Goal: Task Accomplishment & Management: Complete application form

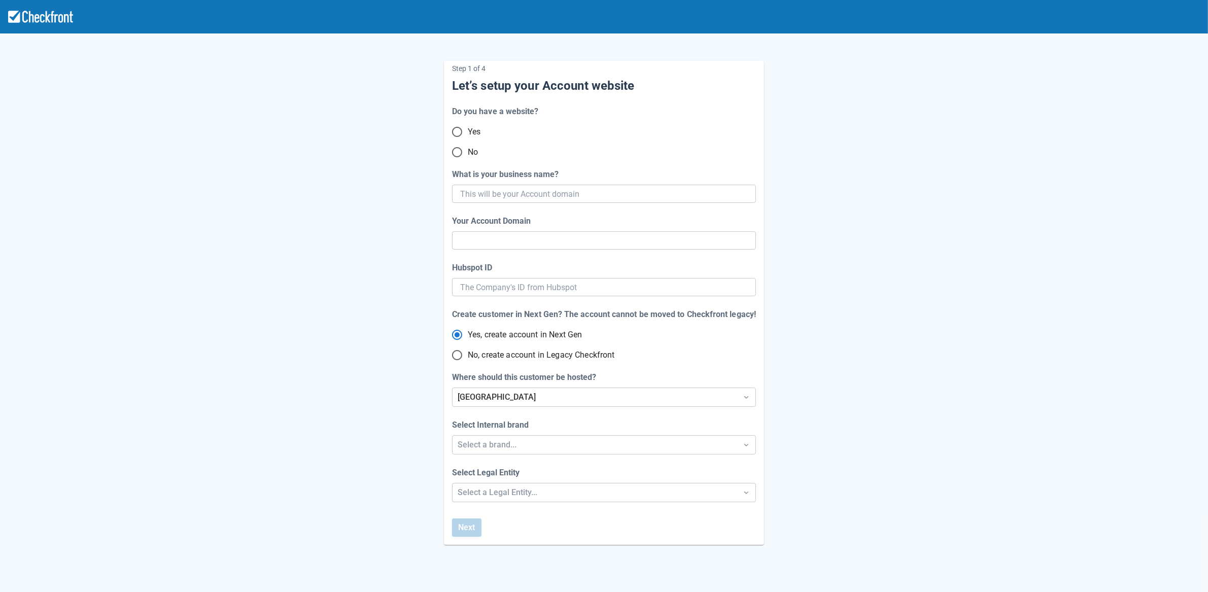
click at [457, 154] on input "No" at bounding box center [457, 152] width 21 height 21
radio input "true"
click at [587, 195] on input "What is your business name?" at bounding box center [603, 194] width 286 height 18
paste input "gpy-20250819t0900"
type input "gpy-20250819t0900"
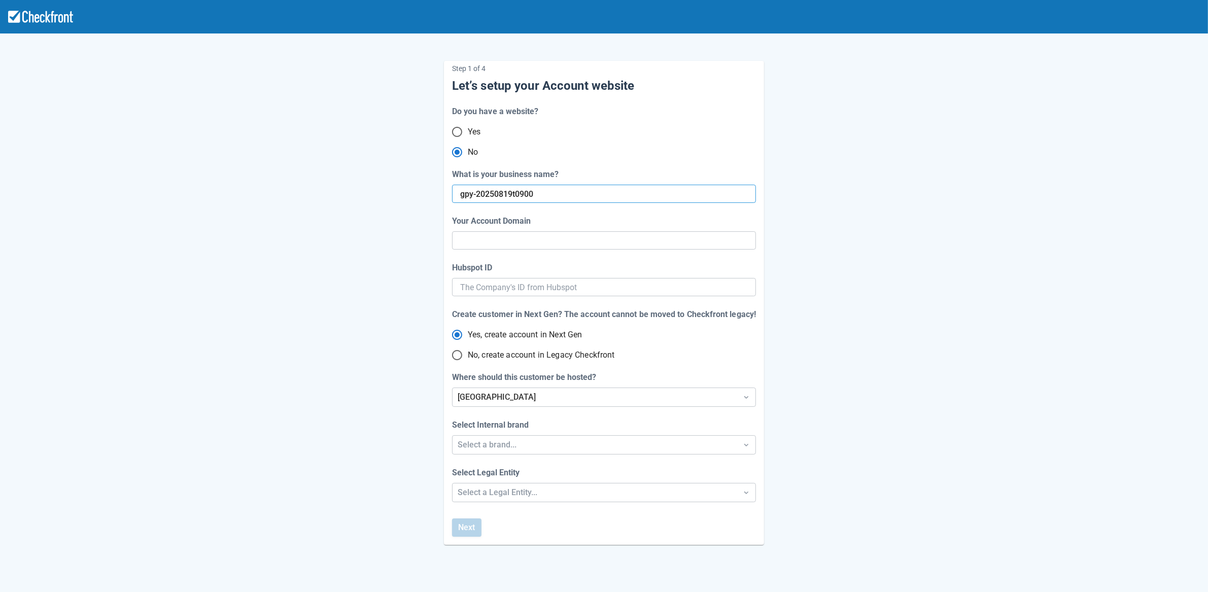
type input "gpy-20250819-t-0900"
radio input "true"
type input "gpy-20250819t0900"
click at [358, 372] on div "Step 1 of 4 Let’s setup your Account website Do you have a website? Yes No What…" at bounding box center [604, 295] width 578 height 500
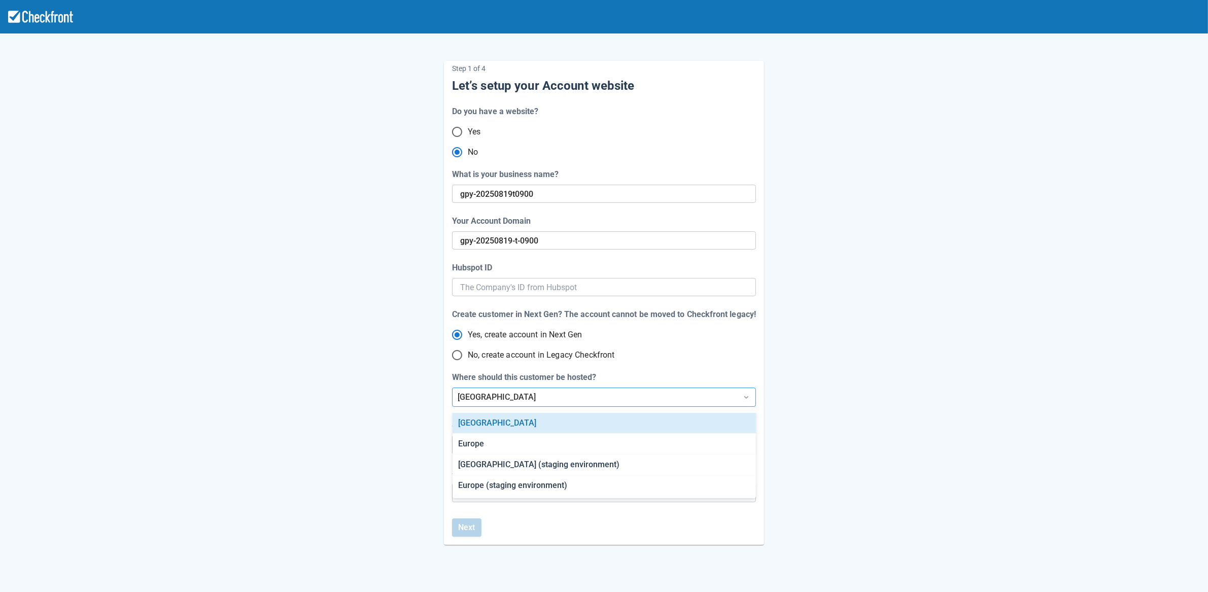
click at [483, 399] on div "[GEOGRAPHIC_DATA]" at bounding box center [595, 397] width 275 height 12
click at [486, 462] on div "[GEOGRAPHIC_DATA] (staging environment)" at bounding box center [604, 465] width 303 height 21
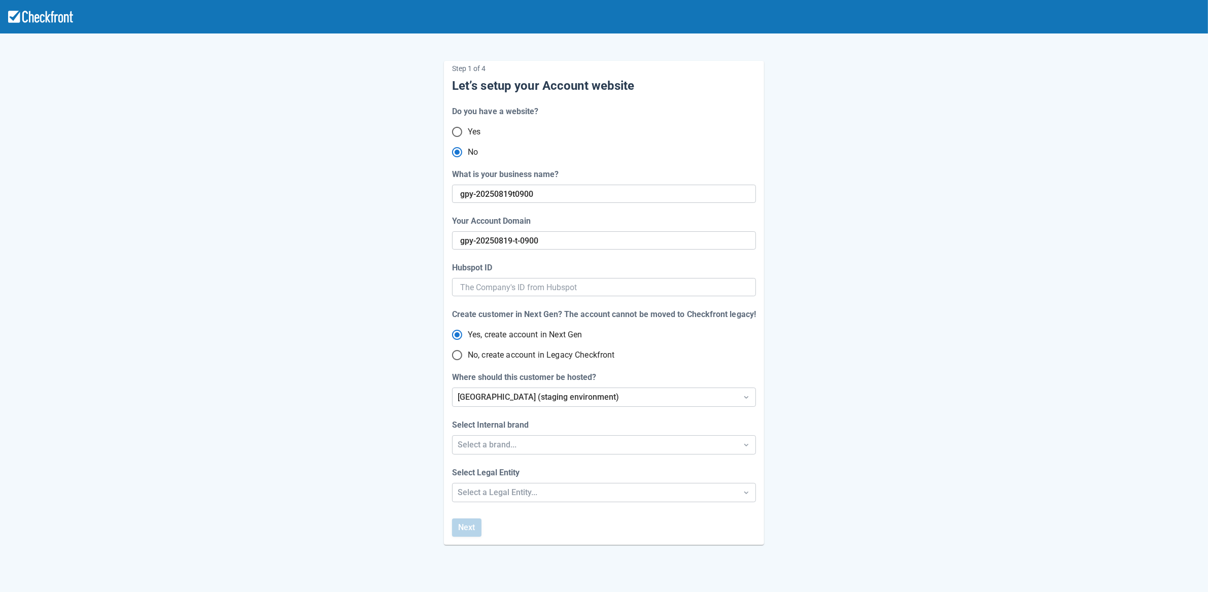
click at [400, 497] on div "Step 1 of 4 Let’s setup your Account website Do you have a website? Yes No What…" at bounding box center [604, 295] width 578 height 500
click at [492, 447] on div "Select a brand..." at bounding box center [595, 445] width 275 height 12
click at [482, 474] on div "Checkfront" at bounding box center [604, 471] width 303 height 21
click at [481, 493] on div "Step 1 of 4 Let’s setup your Account website Do you have a website? Yes No What…" at bounding box center [604, 336] width 1208 height 672
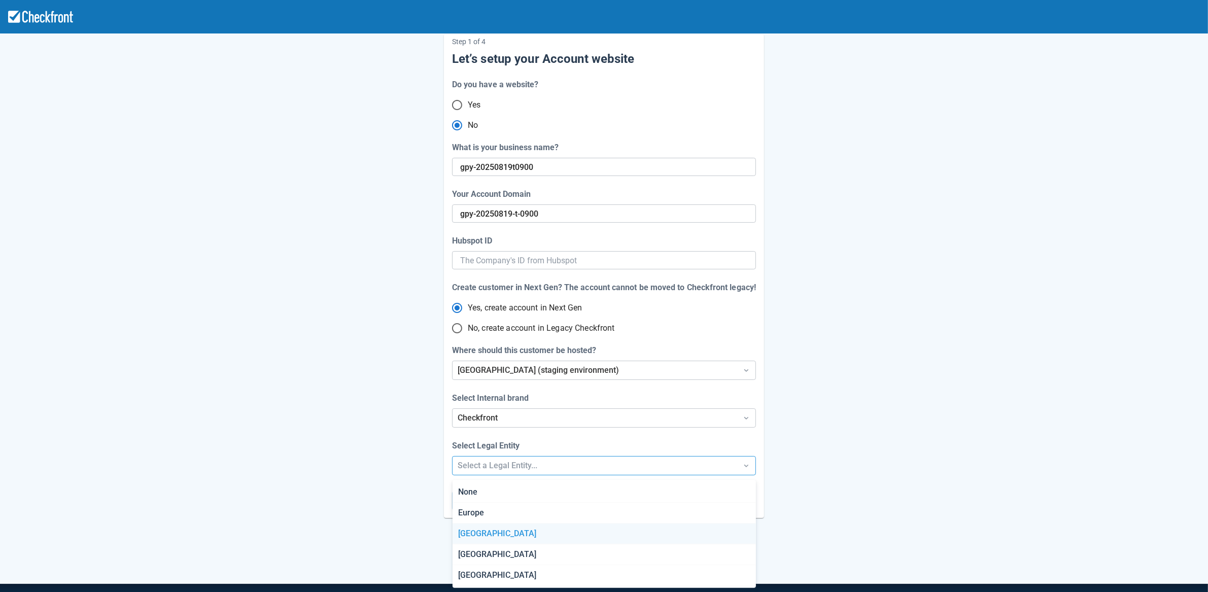
click at [477, 532] on div "Canada" at bounding box center [604, 534] width 303 height 21
radio input "false"
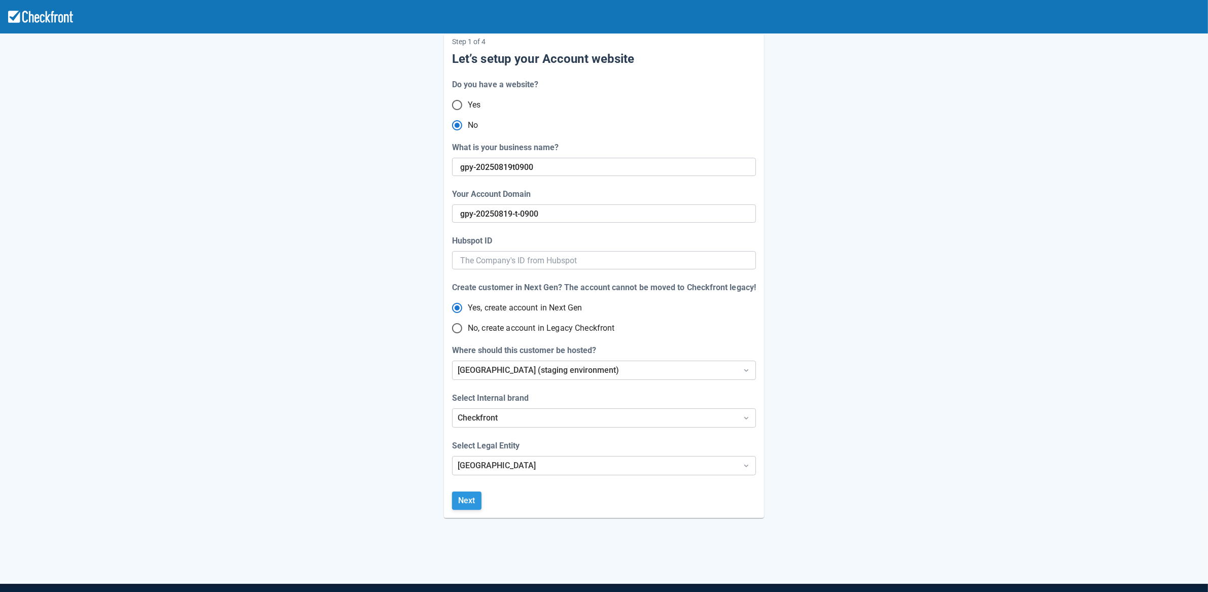
click at [468, 498] on button "Next" at bounding box center [466, 501] width 29 height 18
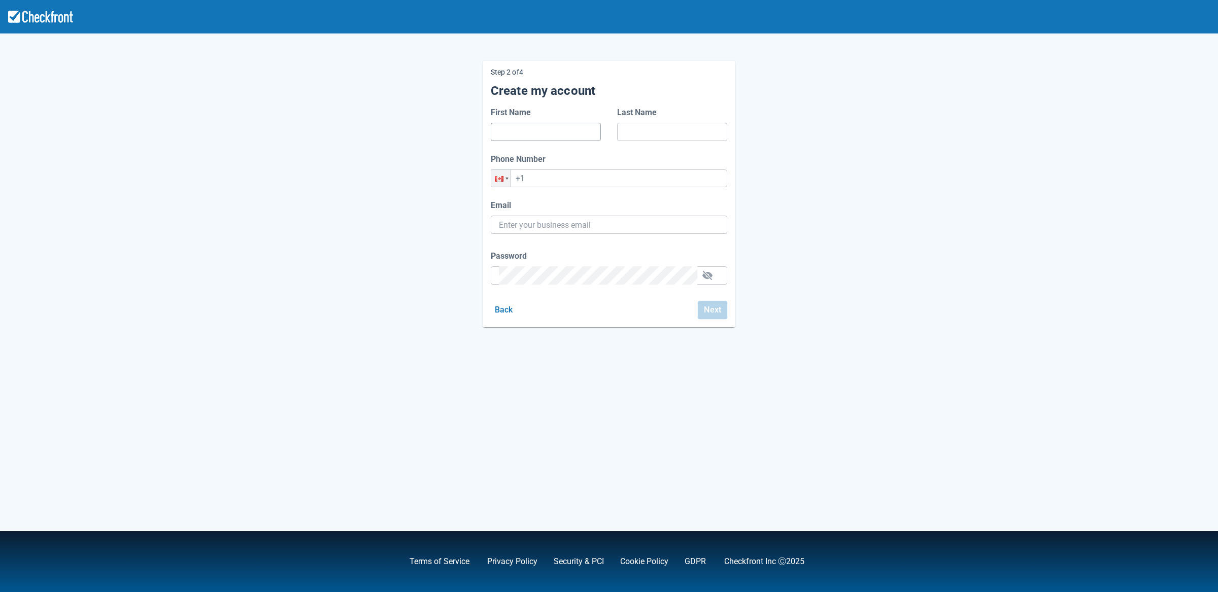
click at [525, 130] on input "First Name" at bounding box center [546, 132] width 94 height 18
type input "d"
click at [645, 129] on input "Last Name" at bounding box center [672, 132] width 94 height 18
type input "d"
click at [585, 183] on input "+1" at bounding box center [609, 178] width 236 height 18
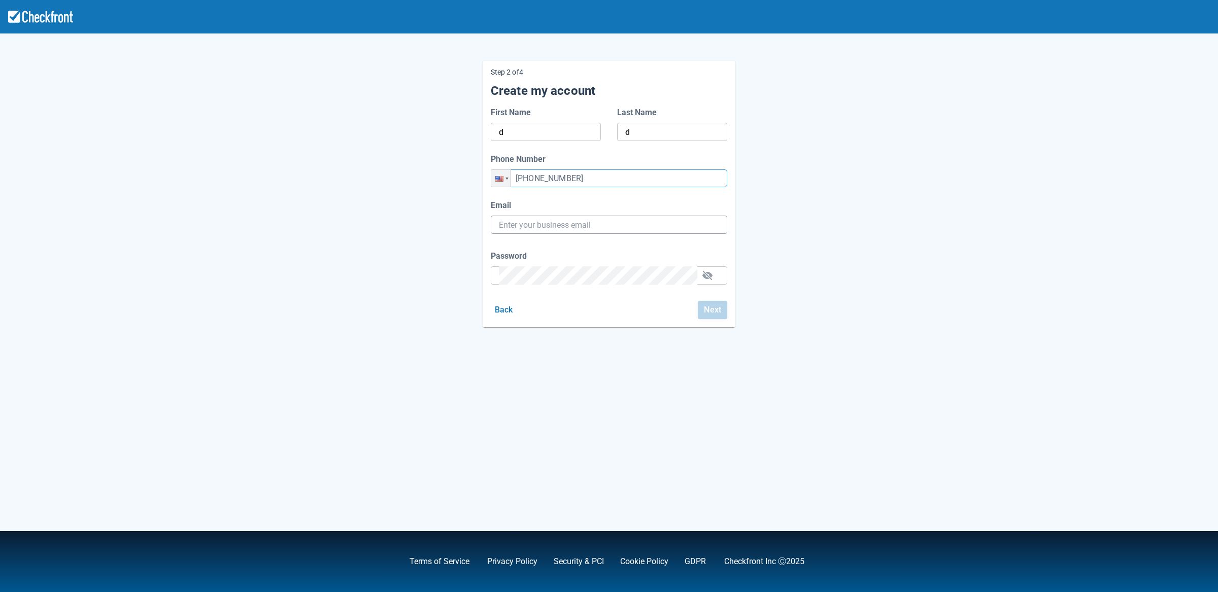
type input "+1 (456) 435-6423"
click at [567, 227] on input "Email" at bounding box center [609, 225] width 220 height 18
paste input "gpy-20250819t0900@email.ghostinspector.com"
type input "gpy-20250819t0900@email.ghostinspector.com"
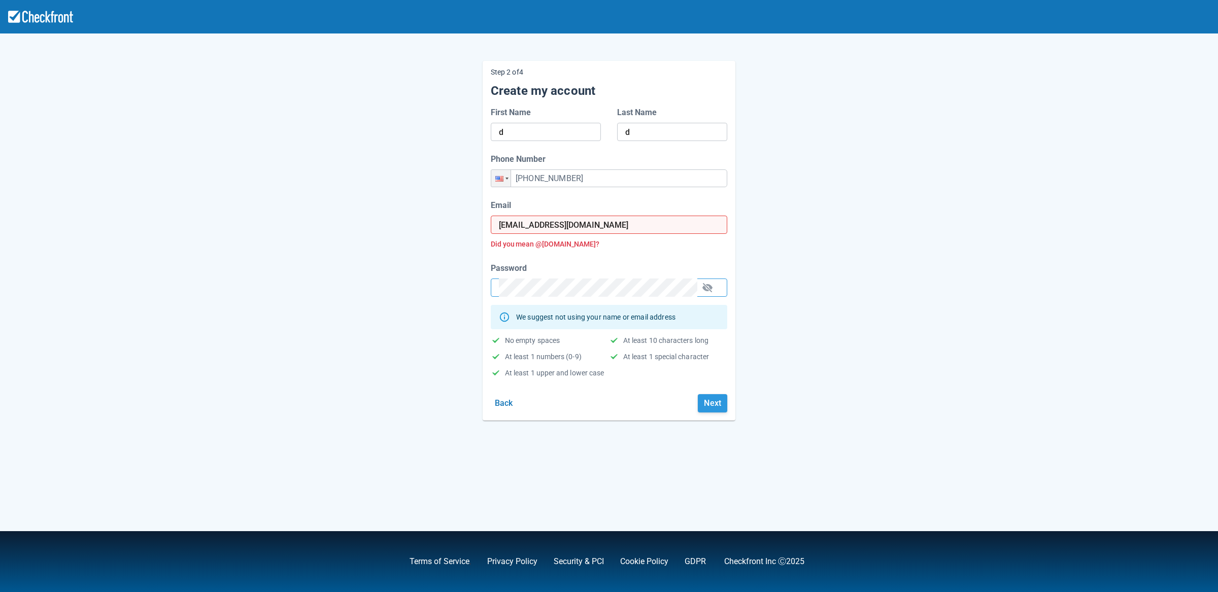
click at [711, 401] on button "Next" at bounding box center [712, 403] width 29 height 18
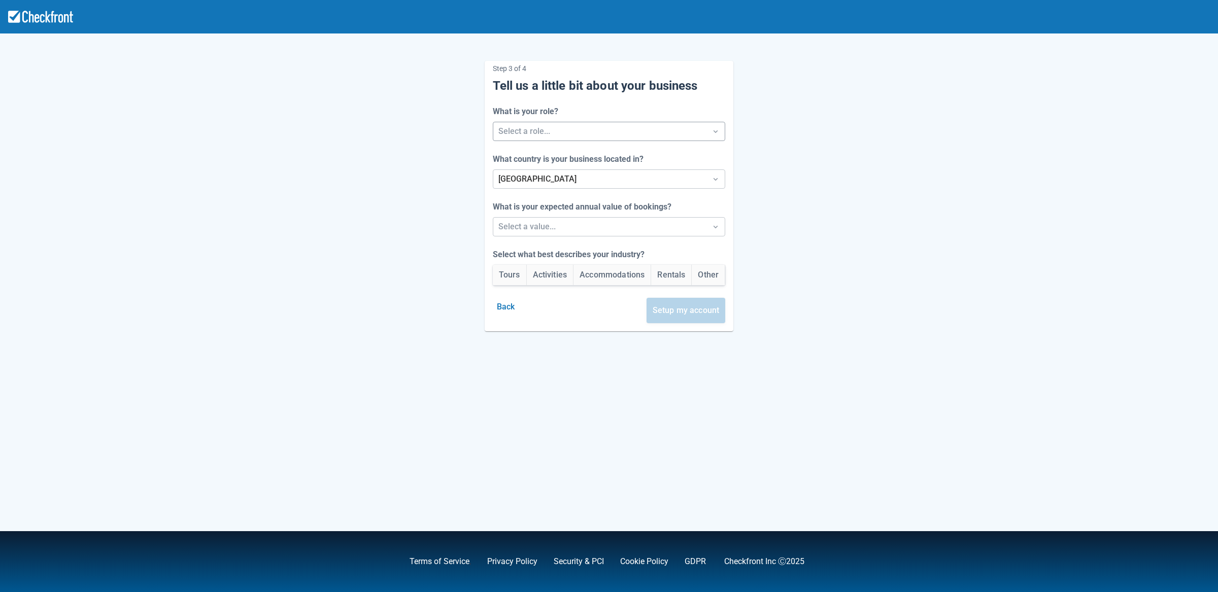
click at [589, 129] on div at bounding box center [599, 131] width 203 height 14
click at [555, 200] on div "Developer" at bounding box center [609, 199] width 238 height 21
click at [550, 226] on div at bounding box center [599, 227] width 203 height 14
click at [538, 270] on div "Between $250k -$1m/yr" at bounding box center [609, 274] width 238 height 21
click at [605, 279] on button "Accommodations" at bounding box center [611, 275] width 77 height 20
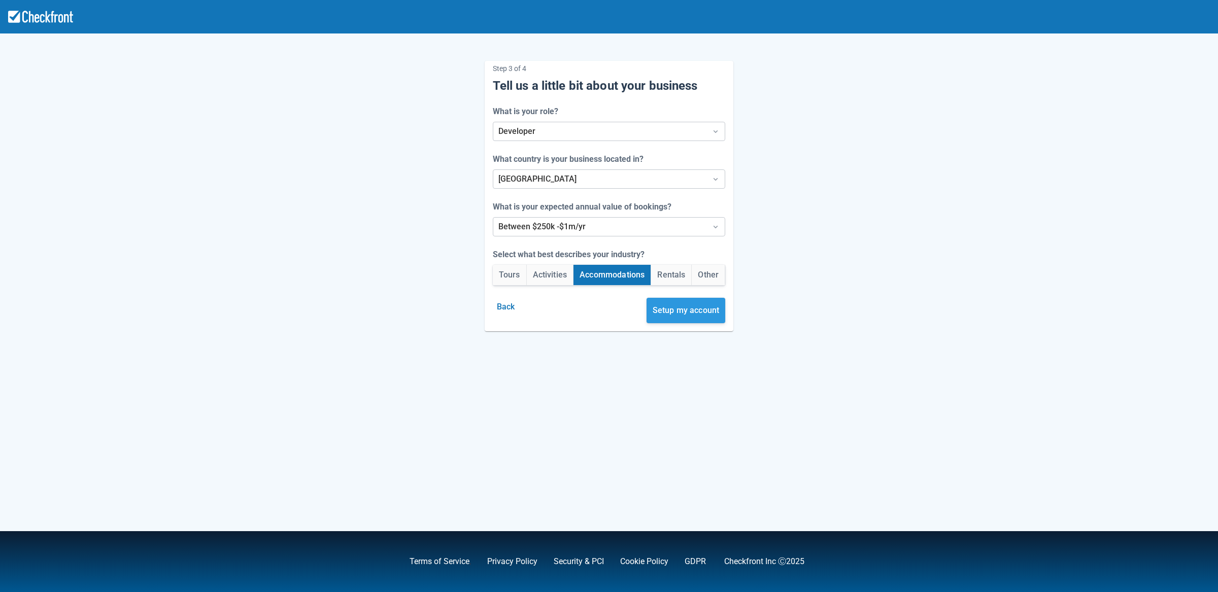
click at [702, 319] on button "Setup my account" at bounding box center [685, 310] width 79 height 25
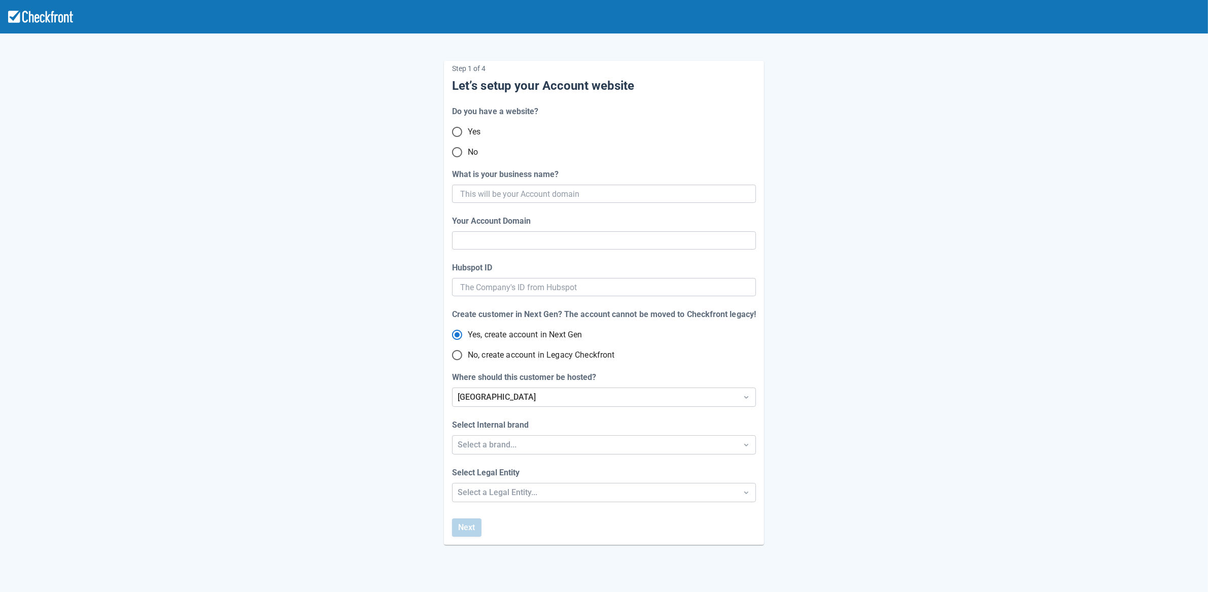
click at [455, 152] on input "No" at bounding box center [457, 152] width 21 height 21
radio input "true"
click at [603, 192] on input "What is your business name?" at bounding box center [603, 194] width 286 height 18
paste input "gpy-20250819t0910"
type input "gpy-20250819t0910"
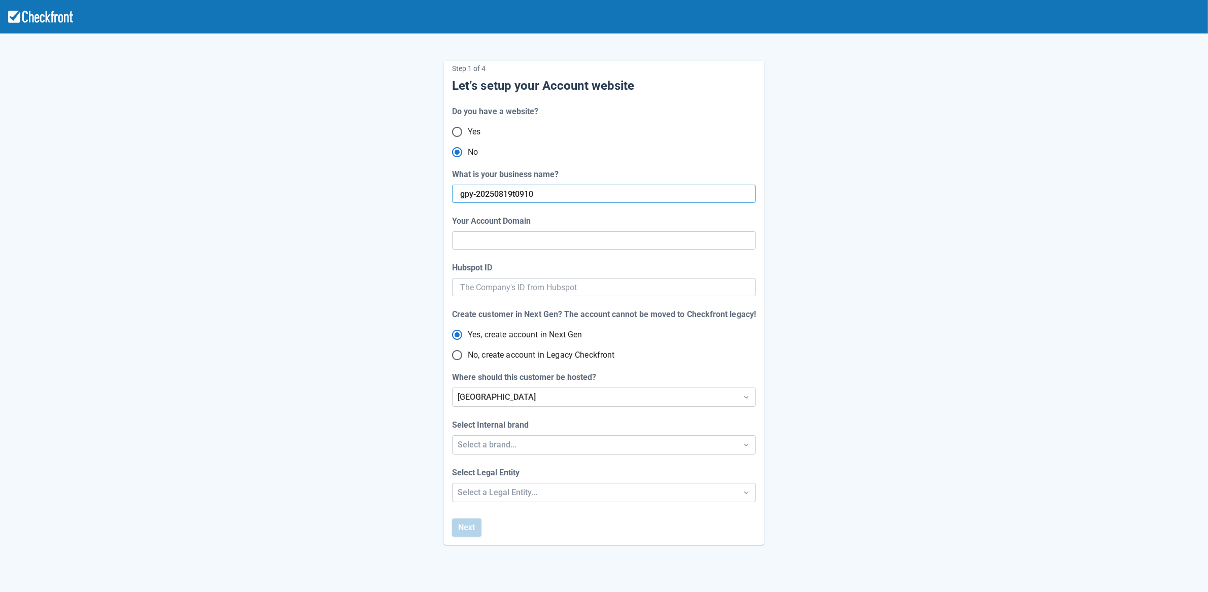
type input "gpy-20250819-t-0910"
radio input "true"
radio input "false"
type input "gpy-20250819t0910"
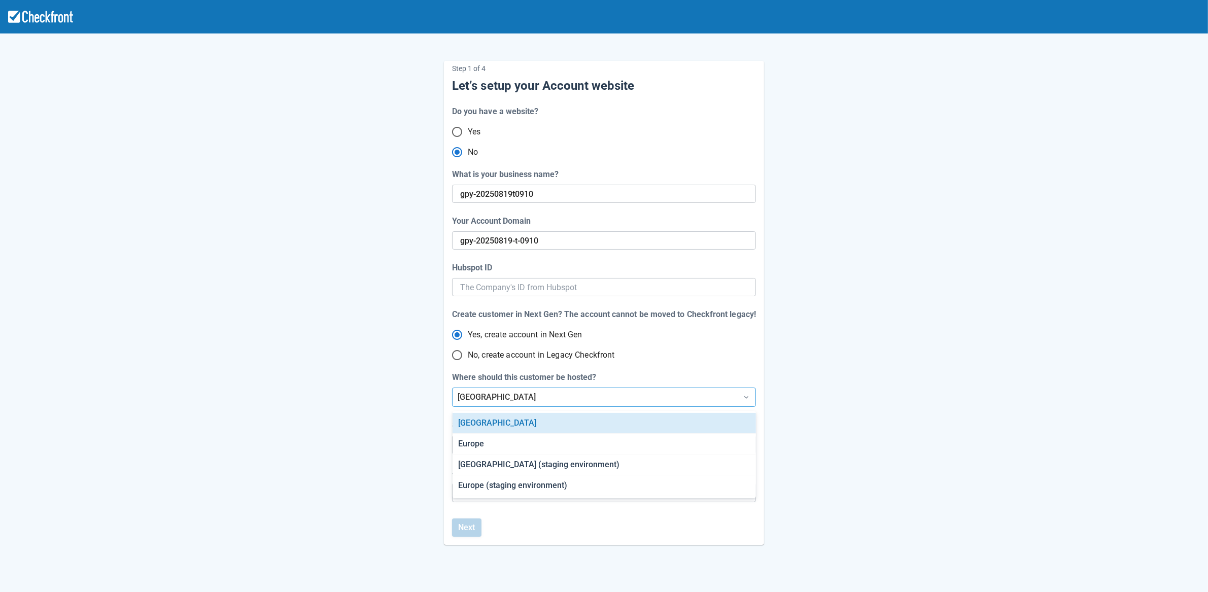
click at [478, 397] on div "[GEOGRAPHIC_DATA]" at bounding box center [595, 397] width 275 height 12
click at [507, 460] on div "[GEOGRAPHIC_DATA] (staging environment)" at bounding box center [604, 465] width 303 height 21
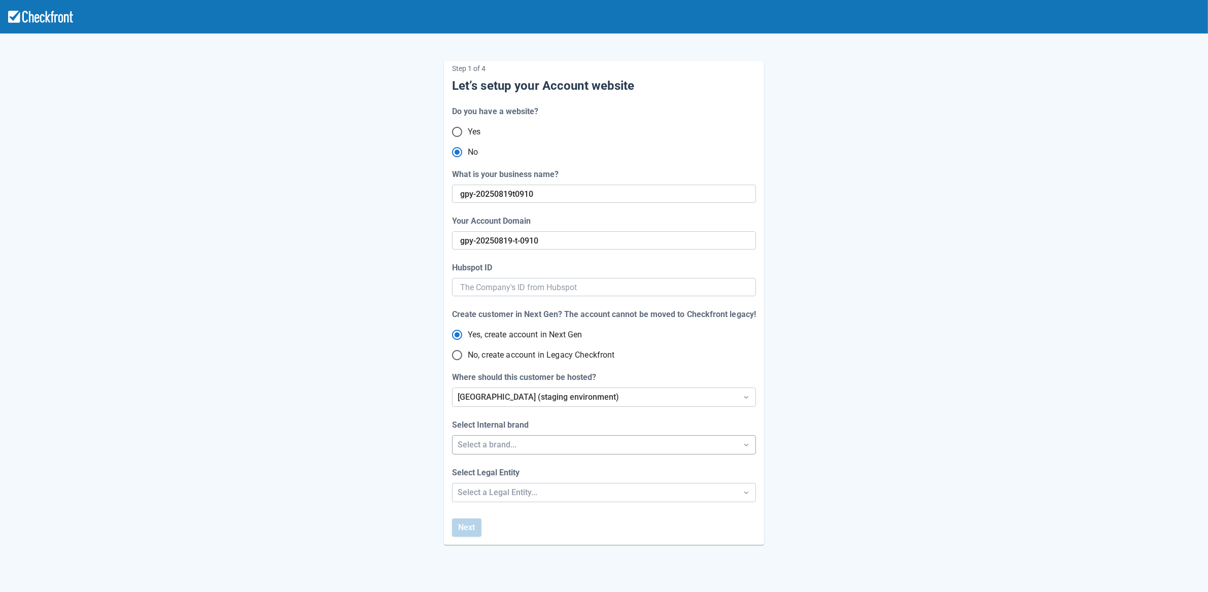
click at [516, 452] on div "Select a brand..." at bounding box center [595, 445] width 285 height 18
click at [508, 474] on div "Checkfront" at bounding box center [604, 471] width 303 height 21
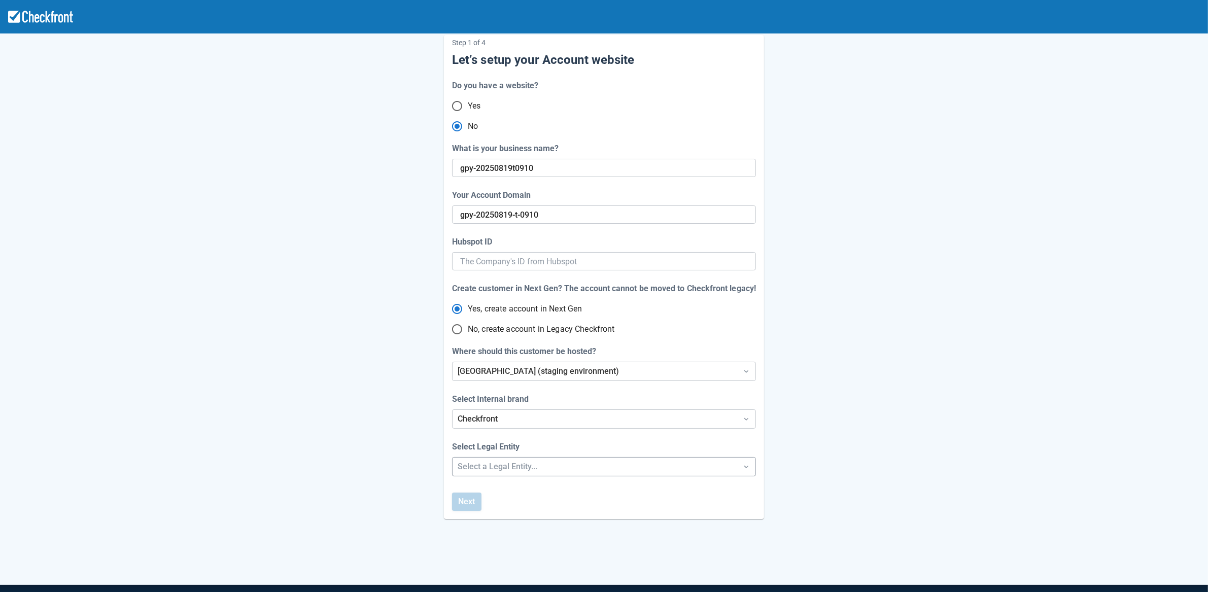
click at [497, 489] on div "Step 1 of 4 Let’s setup your Account website Do you have a website? Yes No What…" at bounding box center [604, 310] width 1208 height 672
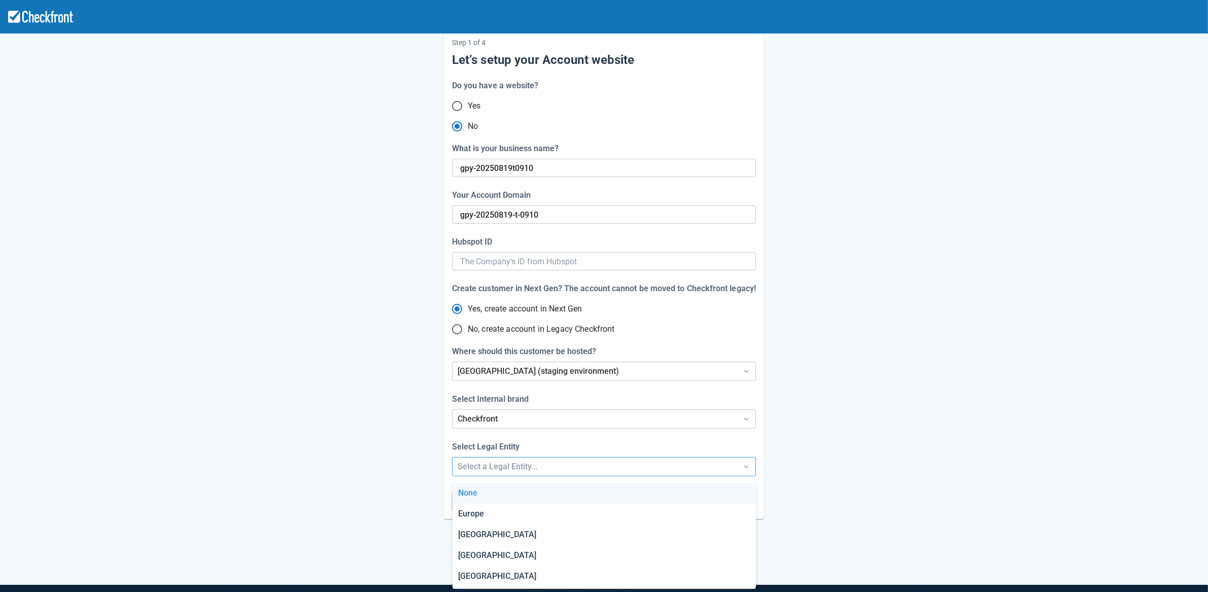
scroll to position [27, 0]
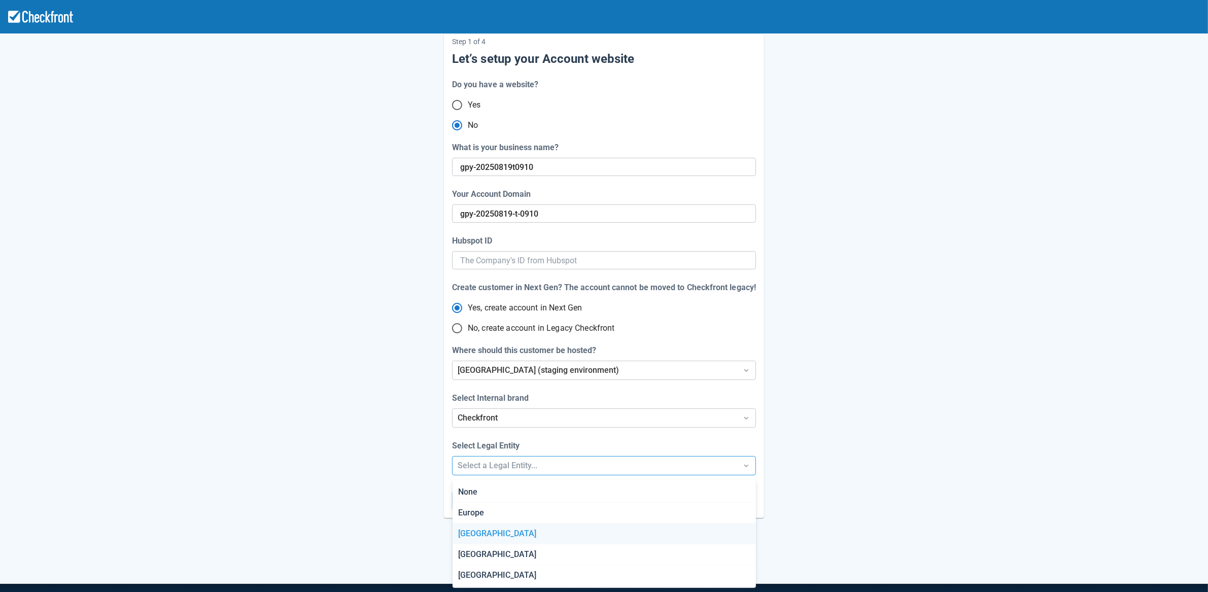
click at [485, 531] on div "[GEOGRAPHIC_DATA]" at bounding box center [604, 534] width 303 height 21
radio input "false"
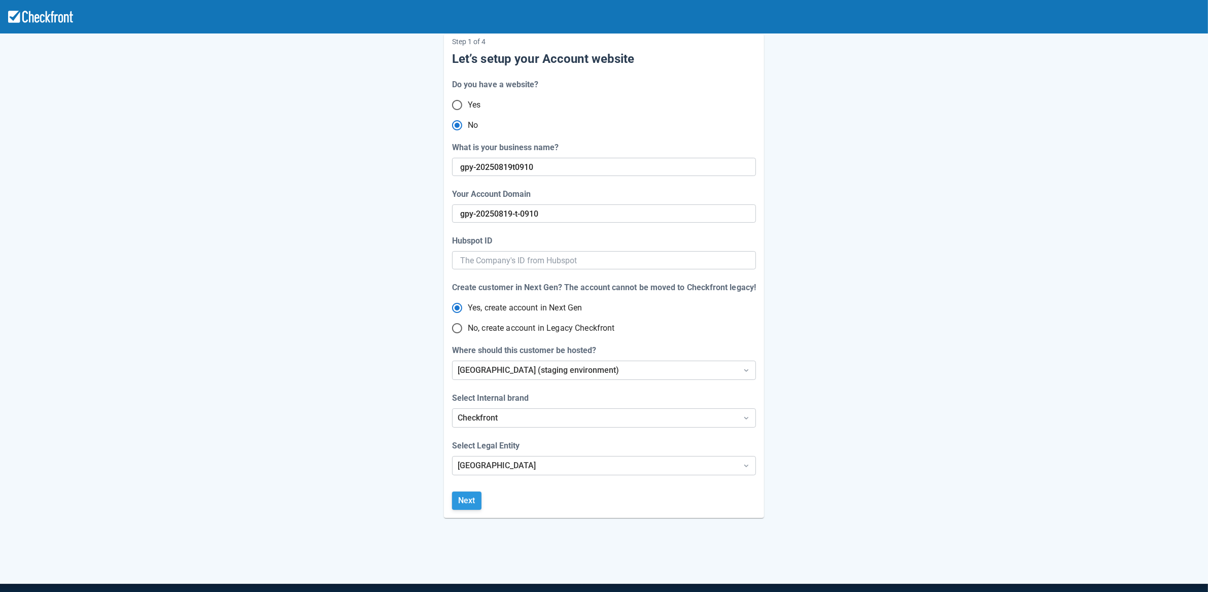
click at [462, 495] on button "Next" at bounding box center [466, 501] width 29 height 18
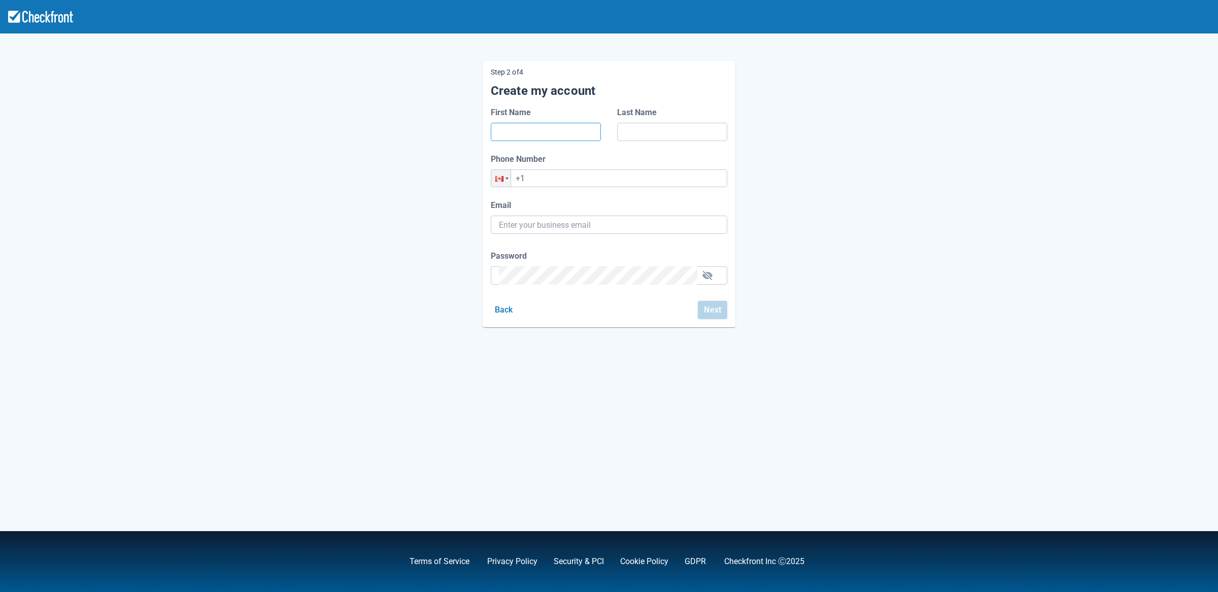
click at [546, 125] on input "First Name" at bounding box center [546, 132] width 94 height 18
type input "r"
click at [660, 136] on input "Last Name" at bounding box center [672, 132] width 94 height 18
type input "r"
click at [595, 178] on input "+1" at bounding box center [609, 178] width 236 height 18
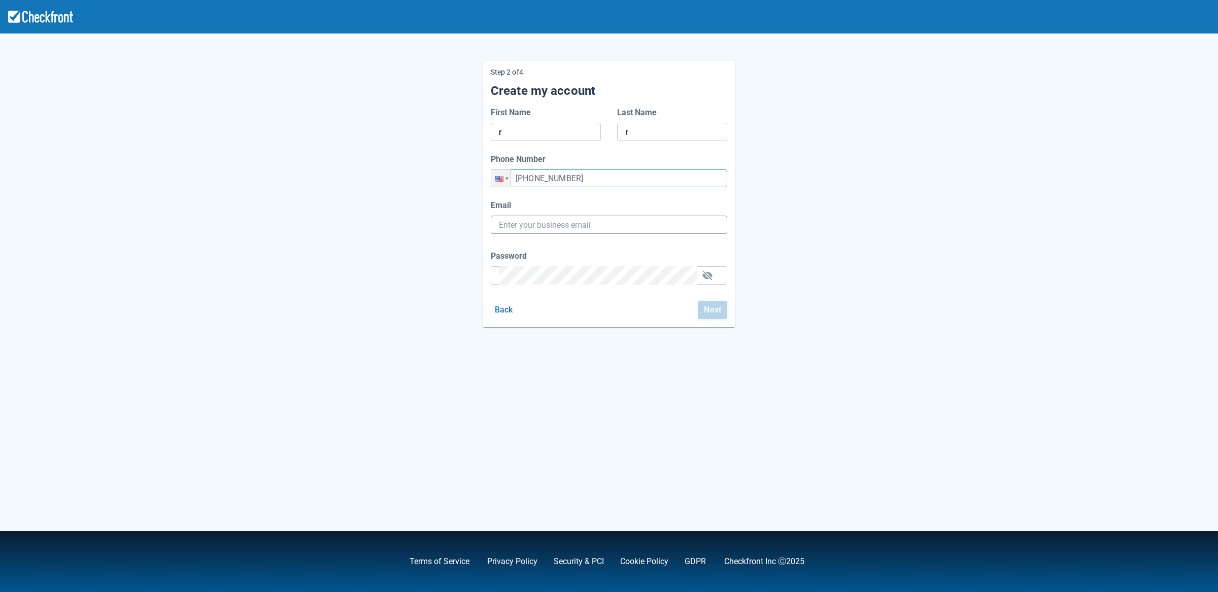
type input "+1 (462) 646-3426"
click at [574, 227] on input "Email" at bounding box center [609, 225] width 220 height 18
paste input "gpy-20250819t0910@email.ghostinspector.com"
type input "gpy-20250819t0910@email.ghostinspector.com"
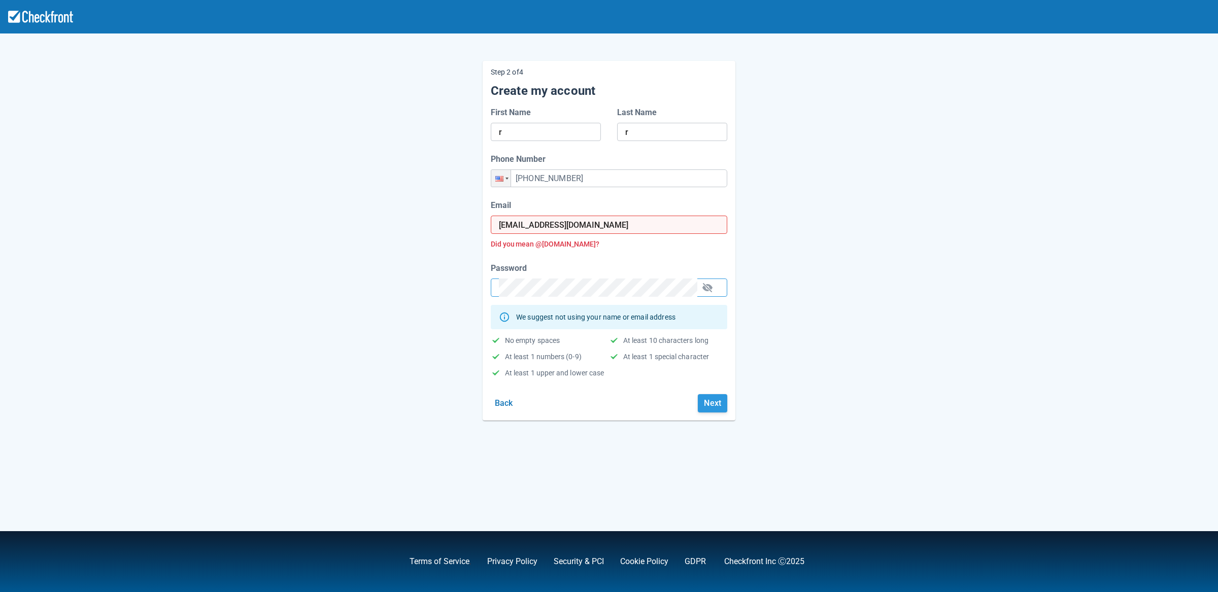
click at [717, 410] on button "Next" at bounding box center [712, 403] width 29 height 18
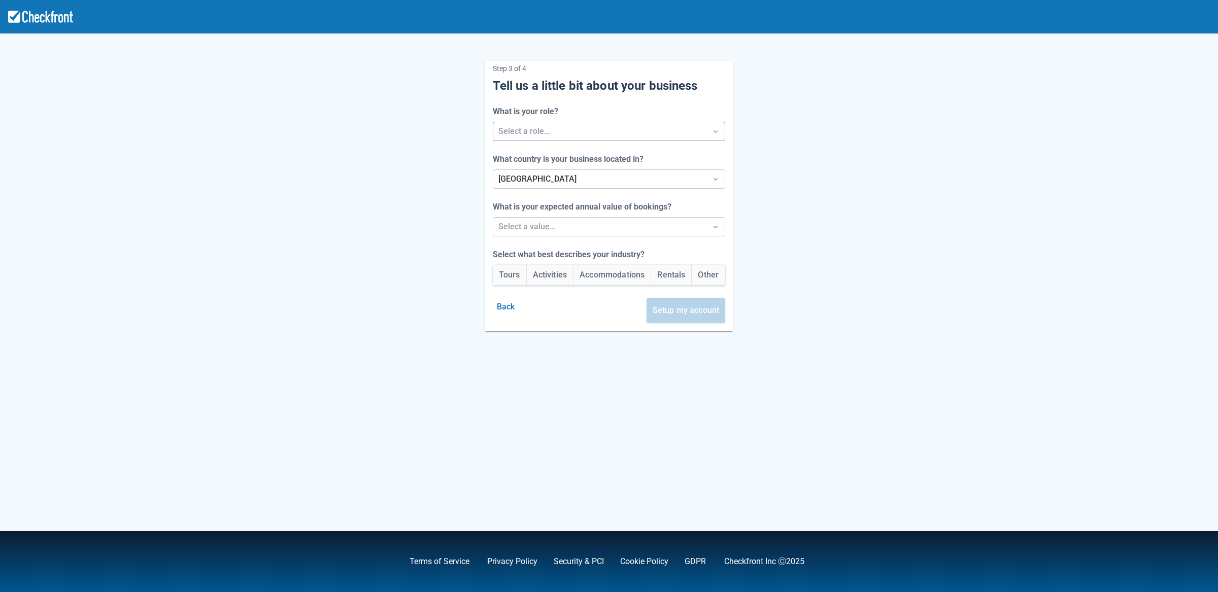
click at [597, 129] on div at bounding box center [599, 131] width 203 height 14
click at [573, 202] on div "Developer" at bounding box center [609, 199] width 238 height 21
click at [569, 223] on div at bounding box center [599, 227] width 203 height 14
click at [538, 276] on div "Between $250k -$1m/yr" at bounding box center [609, 274] width 238 height 21
click at [566, 277] on button "Activities" at bounding box center [550, 275] width 47 height 20
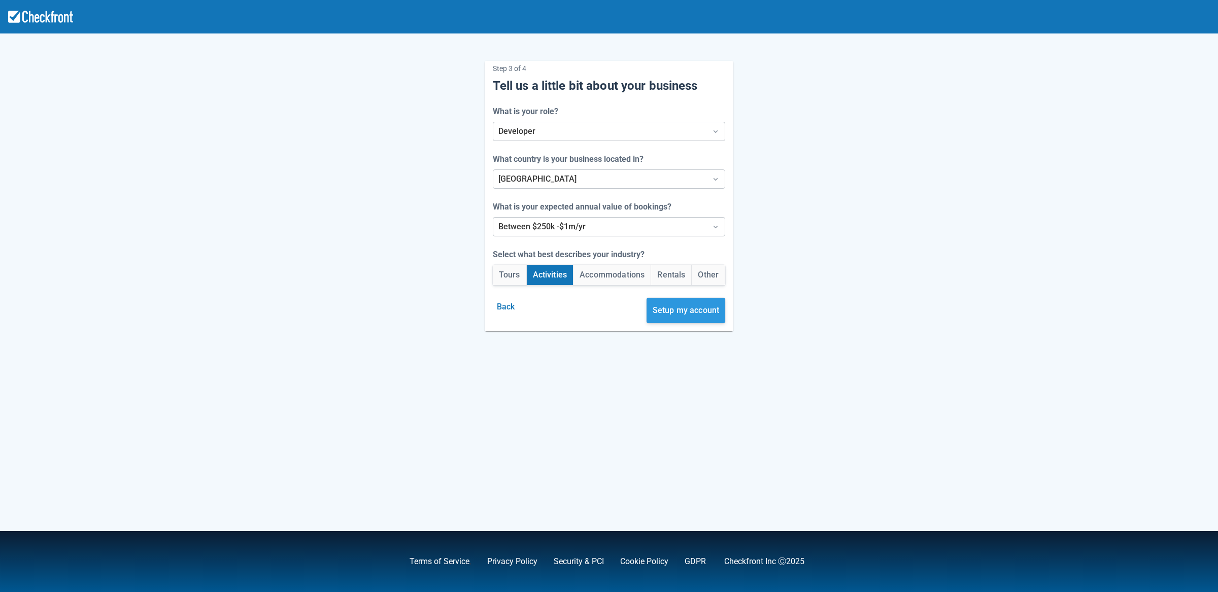
click at [721, 315] on button "Setup my account" at bounding box center [685, 310] width 79 height 25
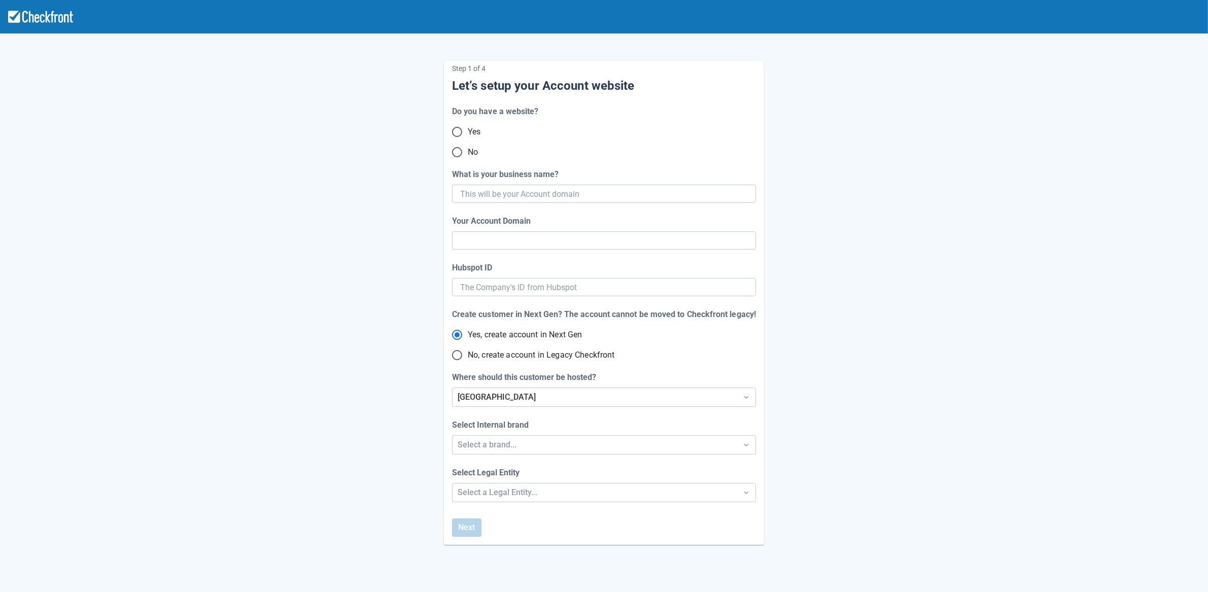
click at [457, 152] on input "No" at bounding box center [457, 152] width 21 height 21
radio input "true"
click at [516, 193] on input "What is your business name?" at bounding box center [603, 194] width 286 height 18
paste input "gpy-20250819t0920"
type input "gpy-20250819t0920"
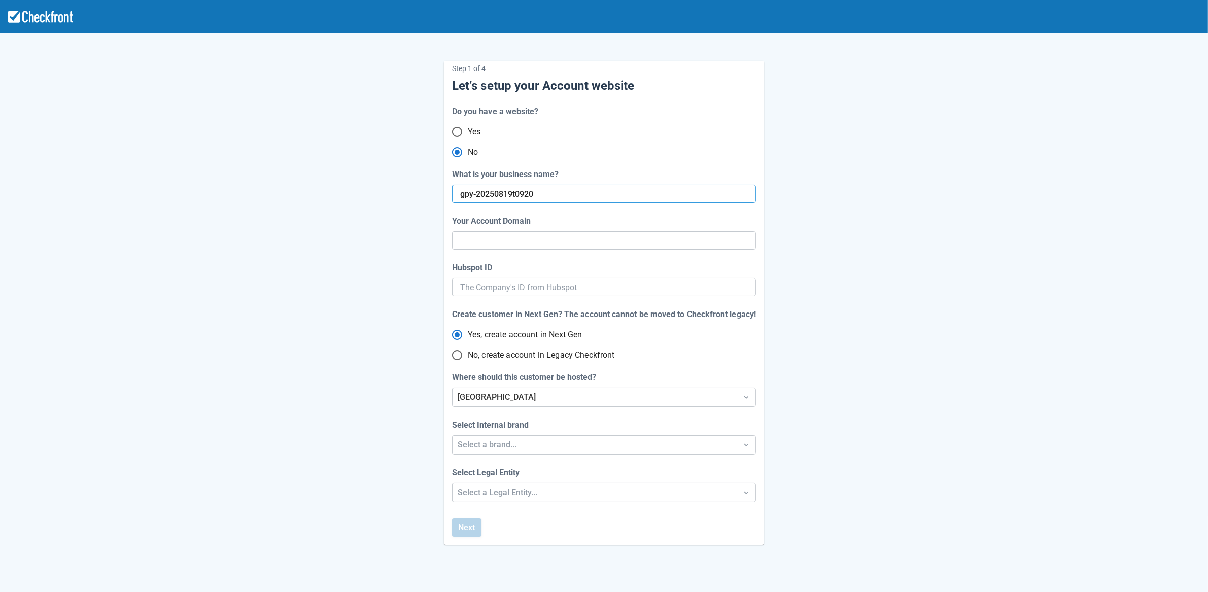
type input "gpy-20250819-t-0920"
radio input "true"
radio input "false"
type input "gpy-20250819t0920"
click at [513, 402] on div "[GEOGRAPHIC_DATA]" at bounding box center [595, 397] width 275 height 12
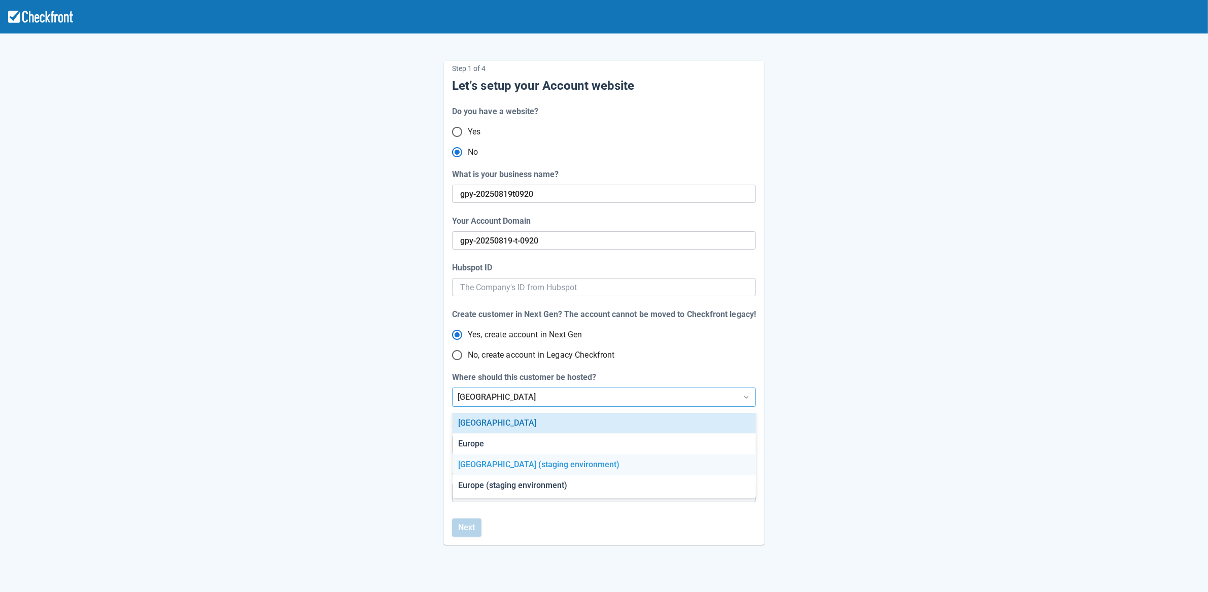
click at [526, 468] on div "[GEOGRAPHIC_DATA] (staging environment)" at bounding box center [604, 465] width 303 height 21
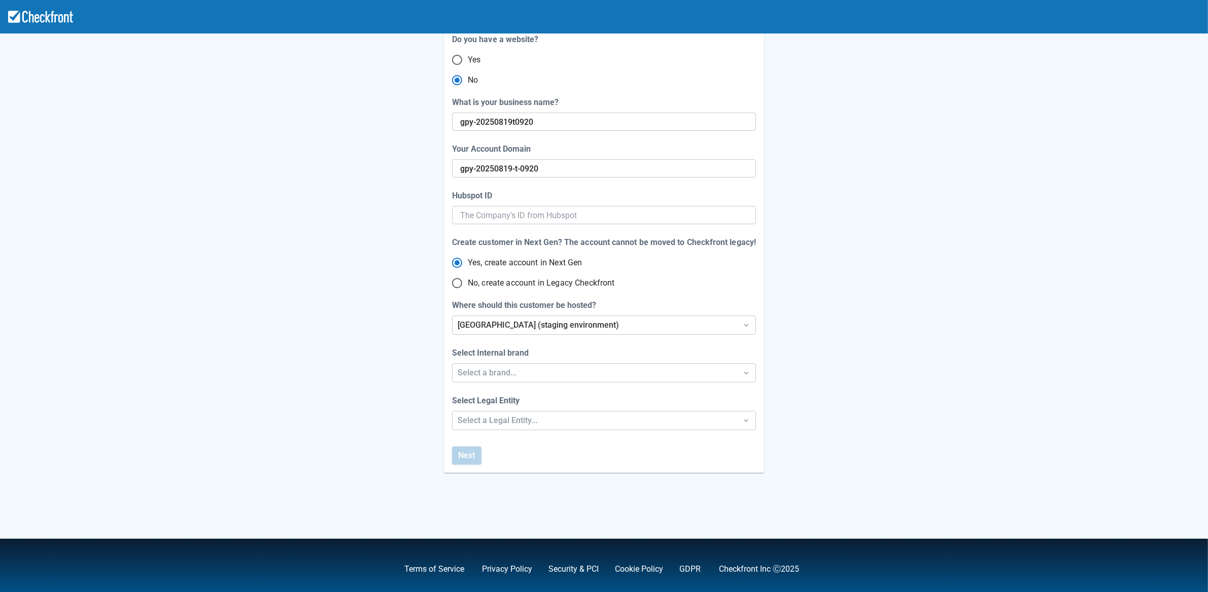
scroll to position [80, 0]
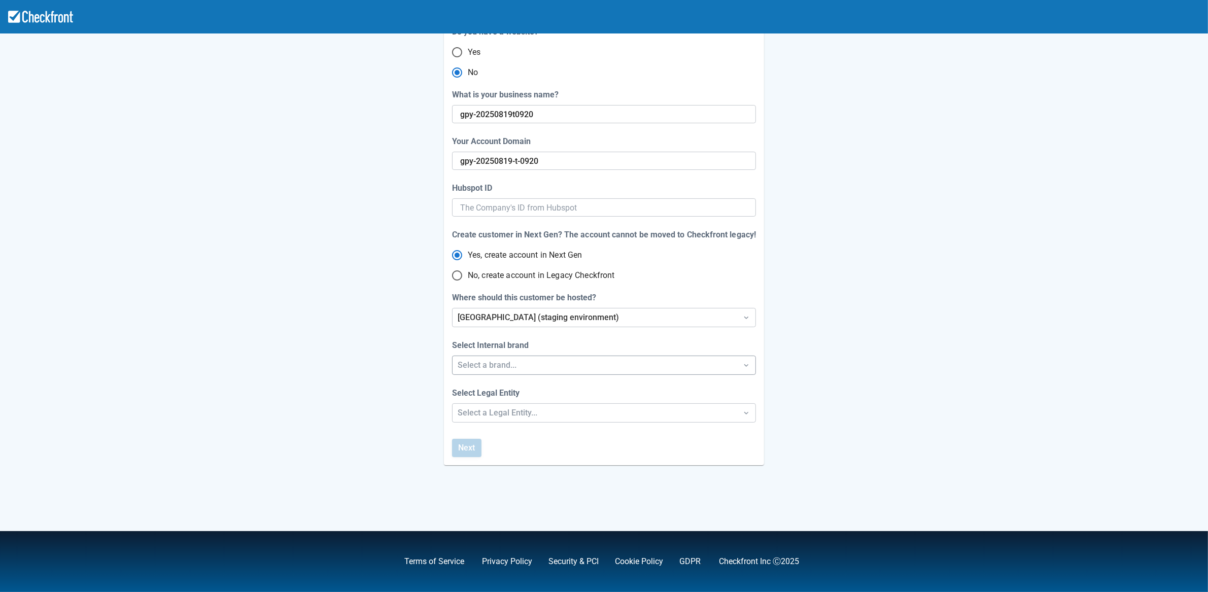
click at [506, 364] on div "Select a brand..." at bounding box center [595, 365] width 275 height 12
click at [504, 396] on div "Checkfront" at bounding box center [604, 392] width 303 height 21
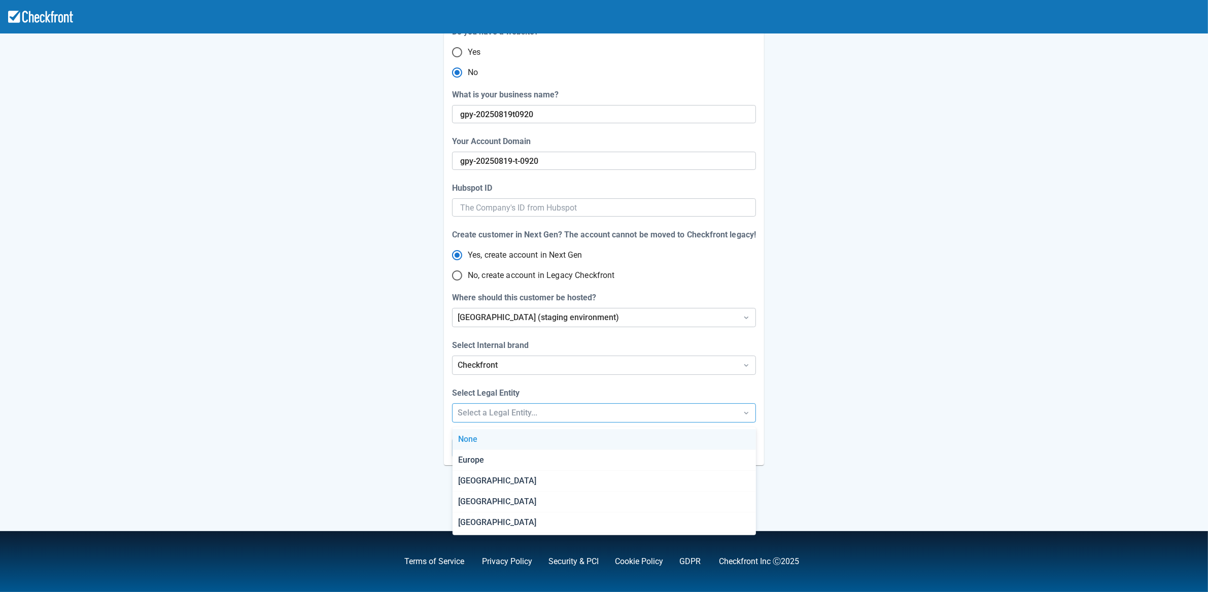
click at [504, 415] on div "Select a Legal Entity..." at bounding box center [595, 413] width 275 height 12
click at [496, 474] on div "[GEOGRAPHIC_DATA]" at bounding box center [604, 481] width 303 height 21
radio input "false"
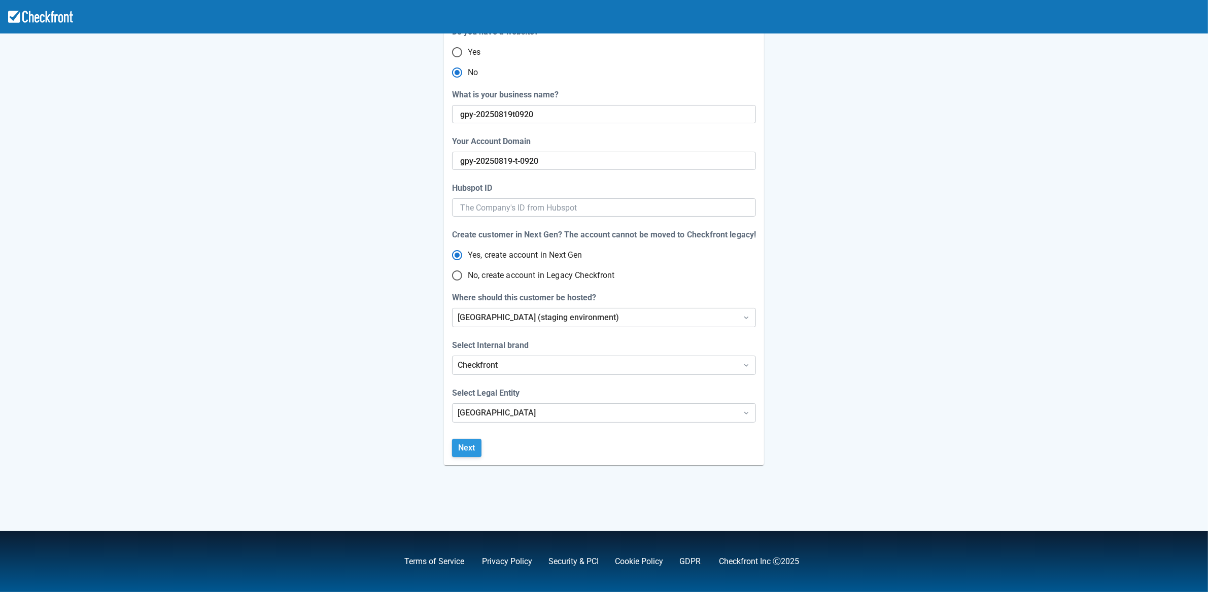
click at [473, 451] on button "Next" at bounding box center [466, 448] width 29 height 18
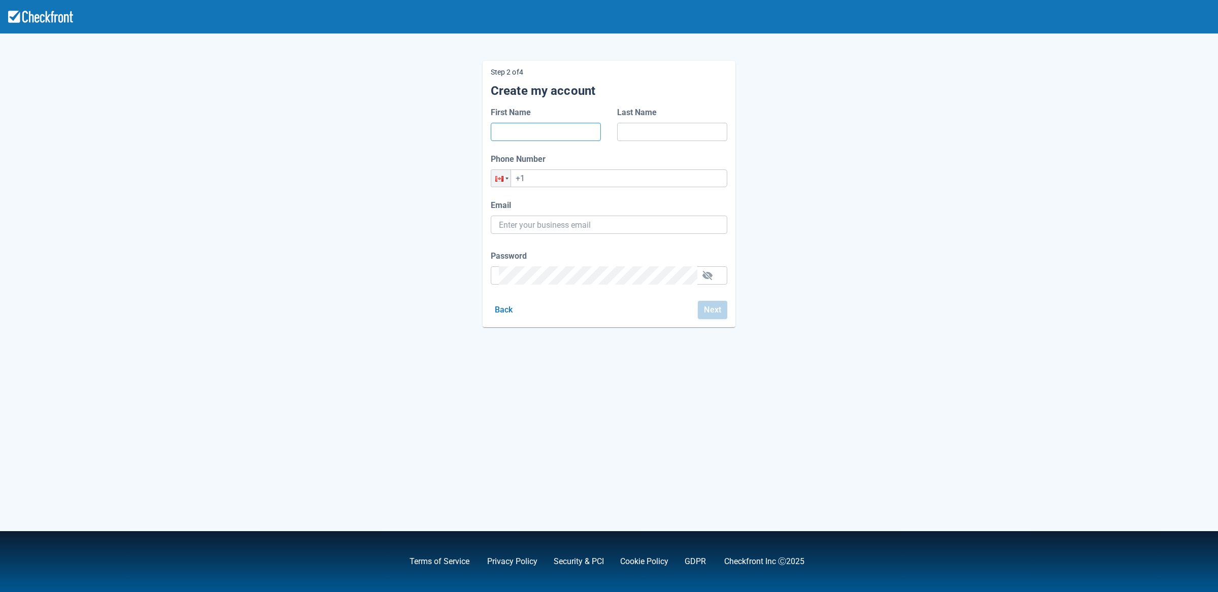
click at [535, 132] on input "First Name" at bounding box center [546, 132] width 94 height 18
type input "4"
click at [656, 134] on input "Last Name" at bounding box center [672, 132] width 94 height 18
type input "4"
click at [630, 176] on input "+1" at bounding box center [609, 178] width 236 height 18
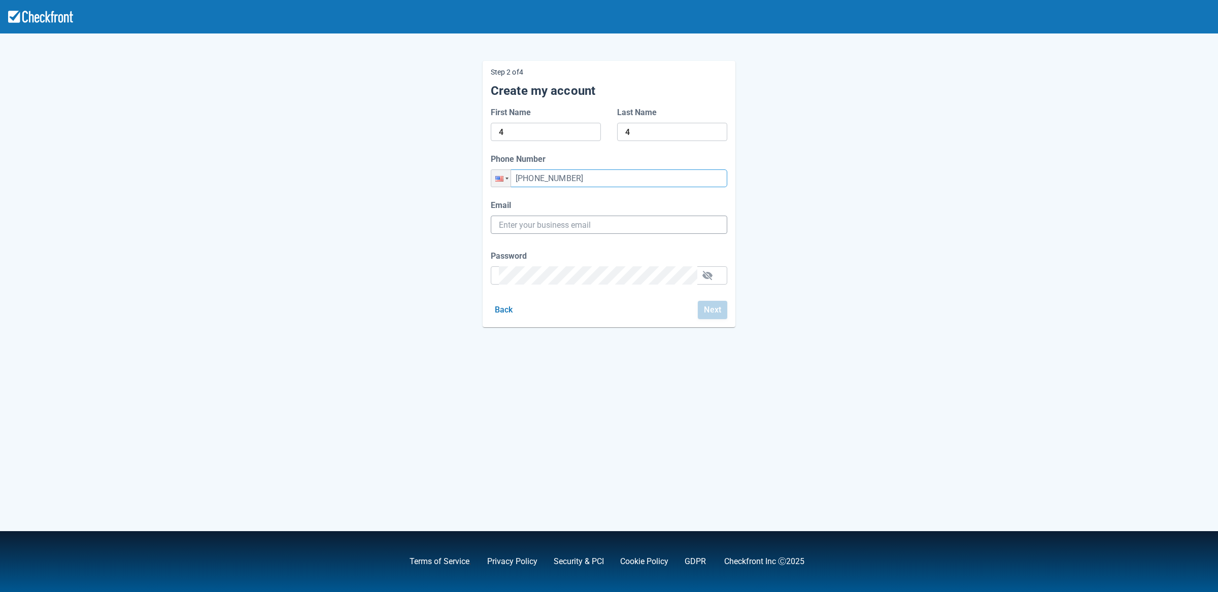
type input "+1 (425) 446-4364"
click at [586, 229] on input "Email" at bounding box center [609, 225] width 220 height 18
paste input "gpy-20250819t0920@email.ghostinspector.com"
type input "gpy-20250819t0920@email.ghostinspector.com"
click at [587, 278] on div "Password" at bounding box center [609, 267] width 236 height 35
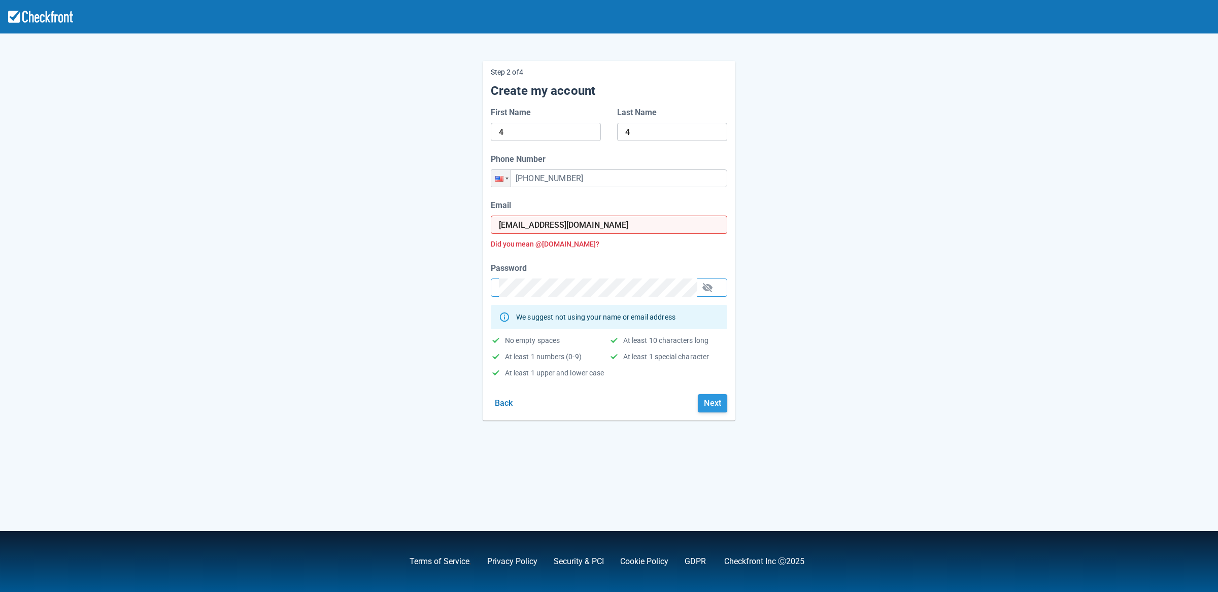
click at [703, 406] on button "Next" at bounding box center [712, 403] width 29 height 18
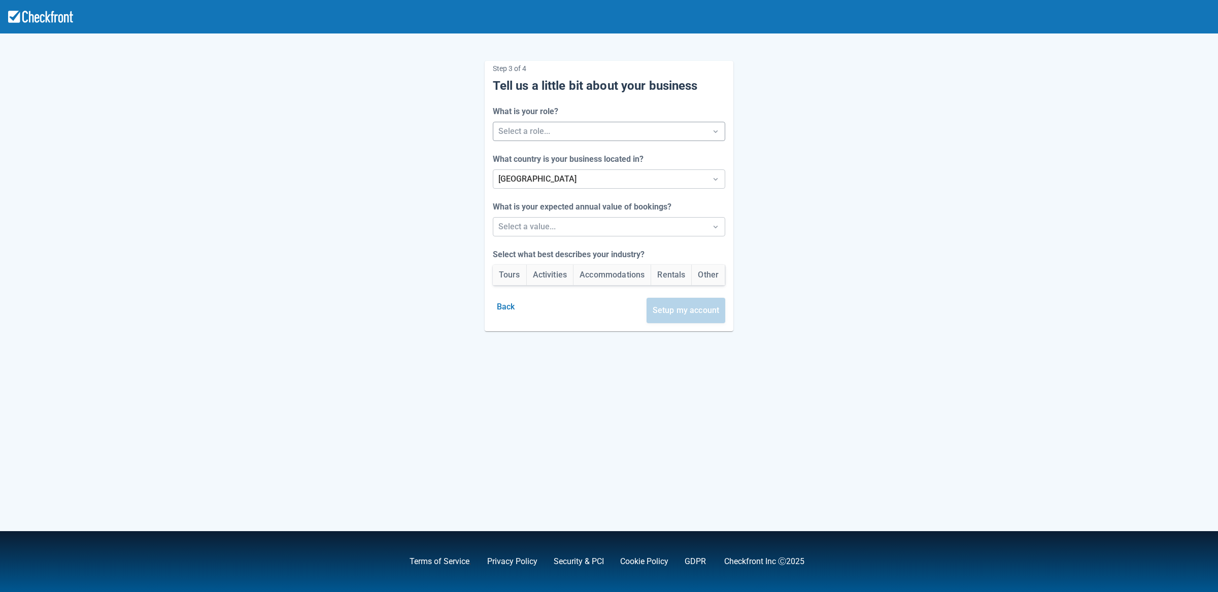
click at [546, 129] on div at bounding box center [599, 131] width 203 height 14
click at [525, 185] on div "Staff" at bounding box center [609, 178] width 238 height 21
click at [537, 227] on div at bounding box center [599, 227] width 203 height 14
click at [522, 275] on div "Between $250k -$1m/yr" at bounding box center [609, 274] width 238 height 21
click at [546, 275] on button "Activities" at bounding box center [550, 275] width 47 height 20
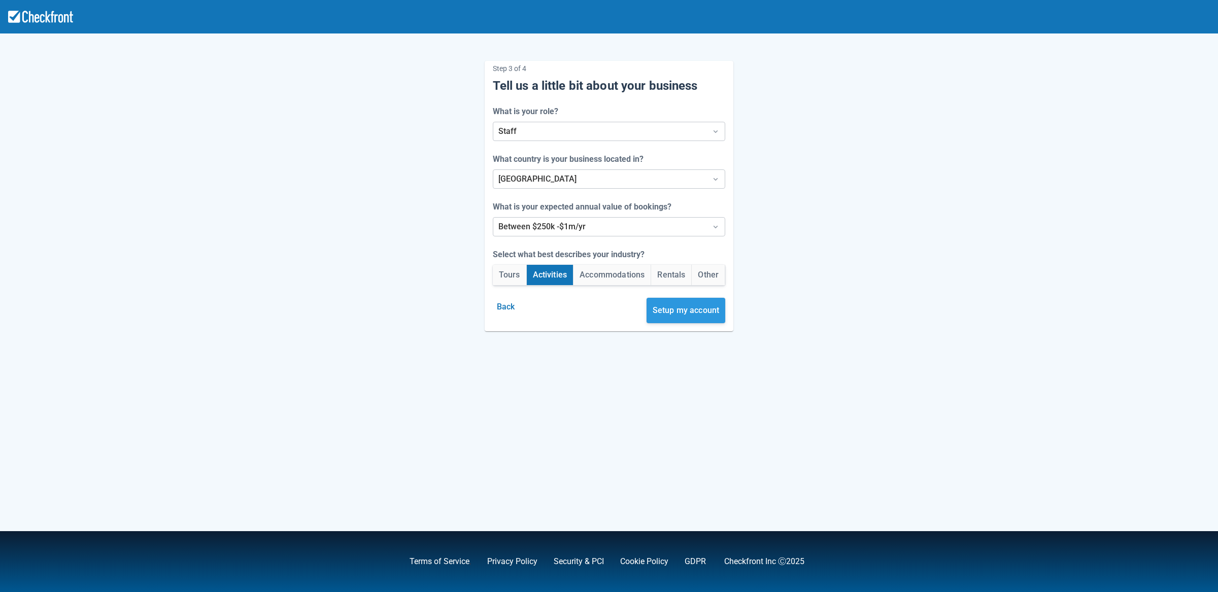
click at [682, 306] on button "Setup my account" at bounding box center [685, 310] width 79 height 25
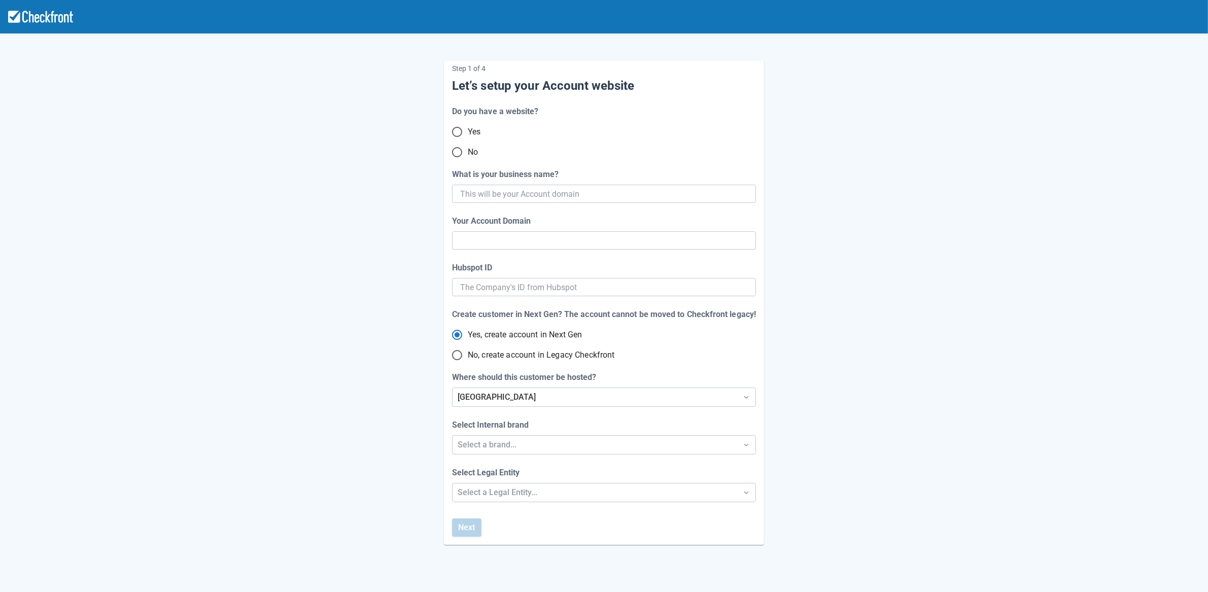
click at [456, 153] on input "No" at bounding box center [457, 152] width 21 height 21
radio input "true"
click at [482, 192] on input "What is your business name?" at bounding box center [603, 194] width 286 height 18
paste input "gpy-20250819t0930"
type input "gpy-20250819t0930"
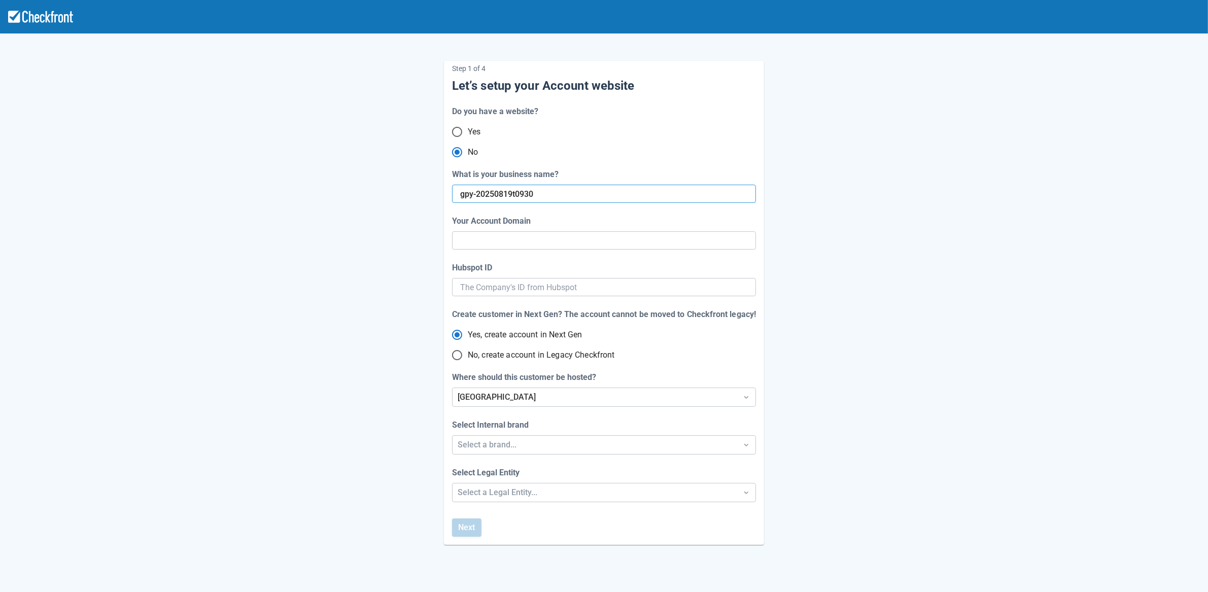
type input "gpy-20250819-t-0930"
radio input "true"
radio input "false"
type input "gpy-20250819t0930"
click at [402, 400] on div "Step 1 of 4 Let’s setup your Account website Do you have a website? Yes No What…" at bounding box center [604, 295] width 578 height 500
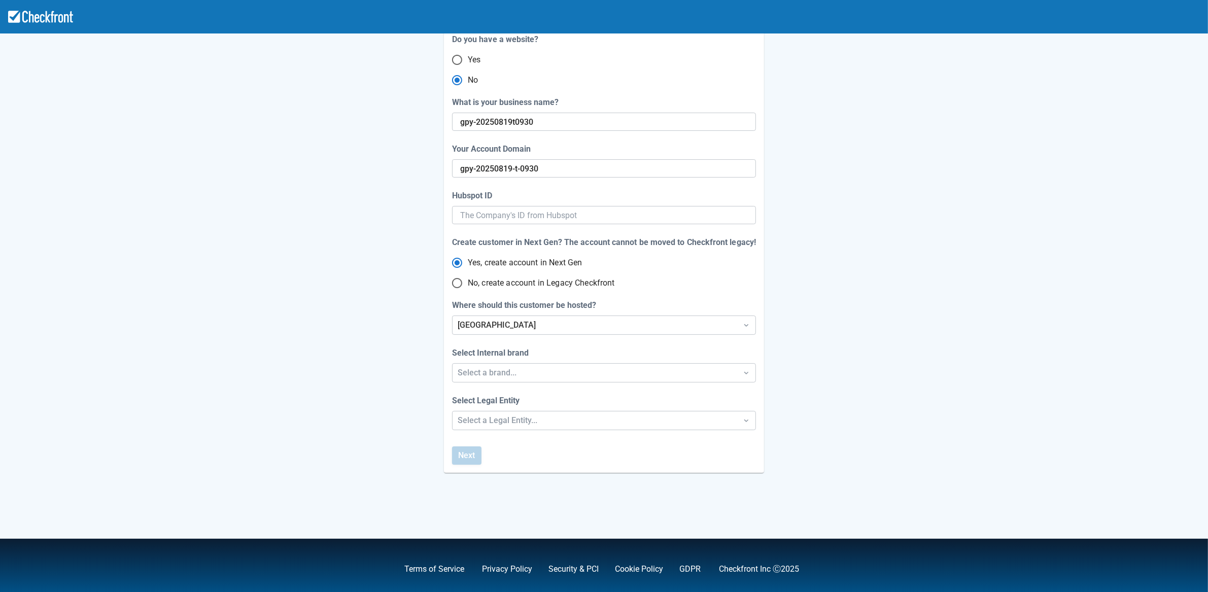
scroll to position [80, 0]
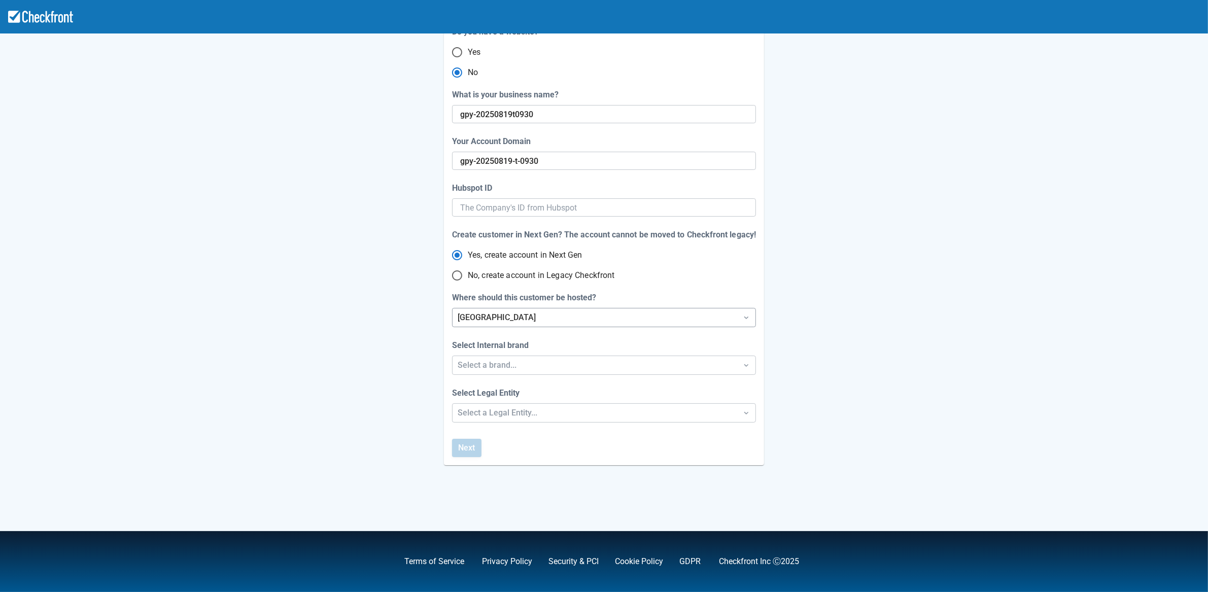
click at [509, 317] on div "[GEOGRAPHIC_DATA]" at bounding box center [595, 318] width 275 height 12
click at [344, 323] on div "Step 1 of 4 Let’s setup your Account website Do you have a website? Yes No What…" at bounding box center [604, 215] width 578 height 500
click at [479, 370] on div "Select a brand..." at bounding box center [595, 365] width 275 height 12
click at [471, 393] on div "Checkfront" at bounding box center [604, 392] width 303 height 21
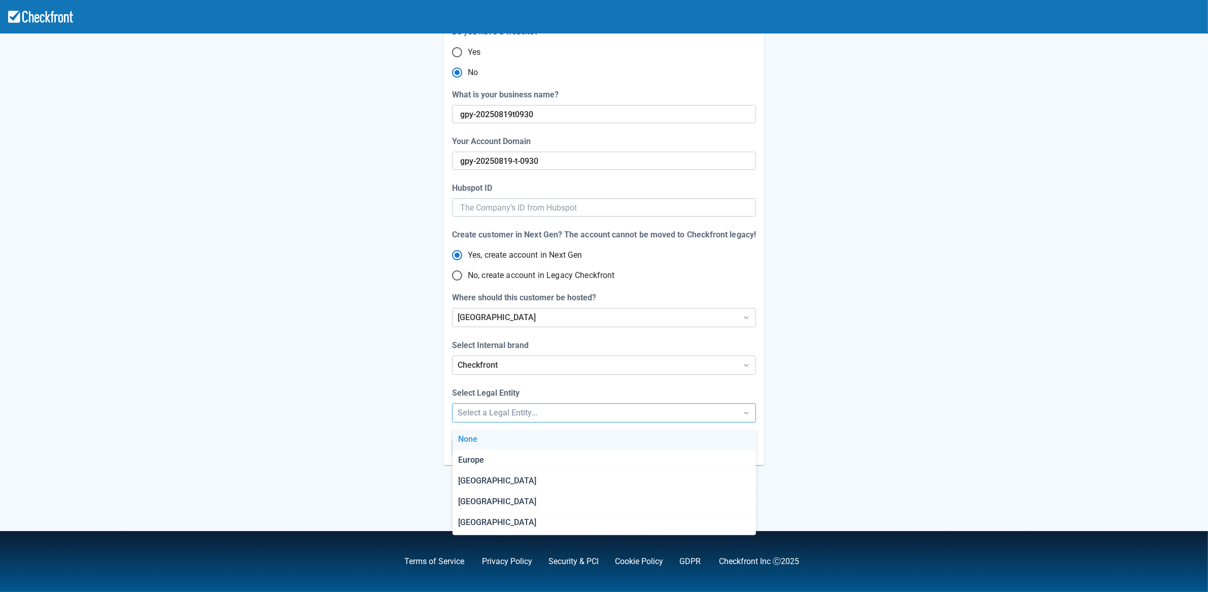
click at [472, 412] on div "Select a Legal Entity..." at bounding box center [595, 413] width 275 height 12
drag, startPoint x: 470, startPoint y: 479, endPoint x: 445, endPoint y: 458, distance: 33.2
click at [470, 478] on div "[GEOGRAPHIC_DATA]" at bounding box center [604, 481] width 303 height 21
radio input "false"
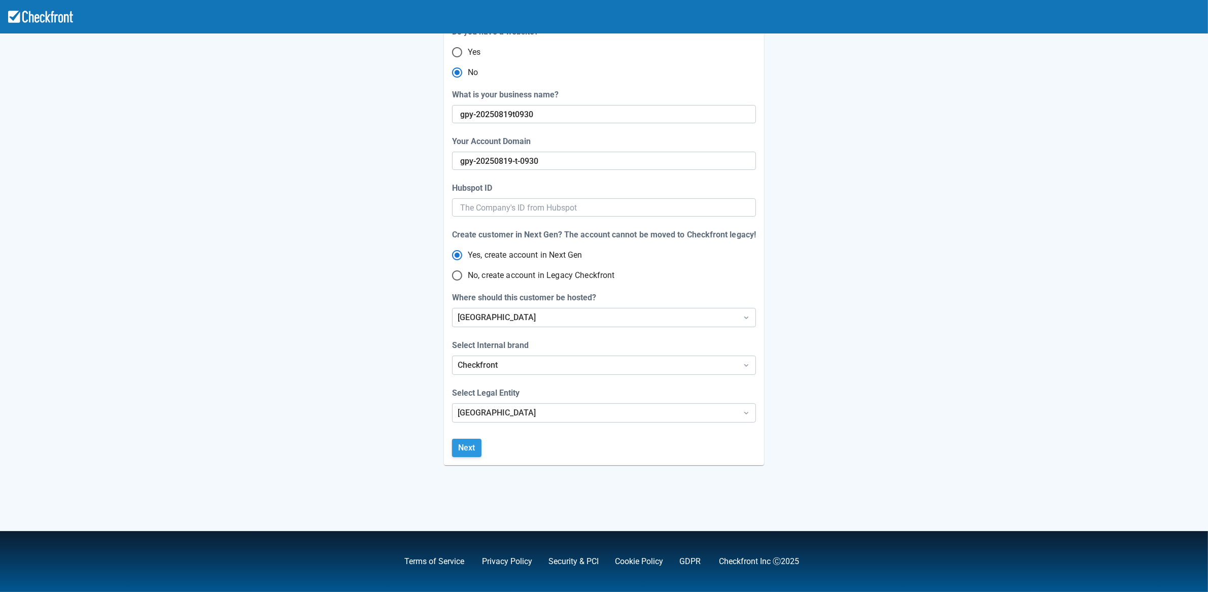
click at [466, 447] on button "Next" at bounding box center [466, 448] width 29 height 18
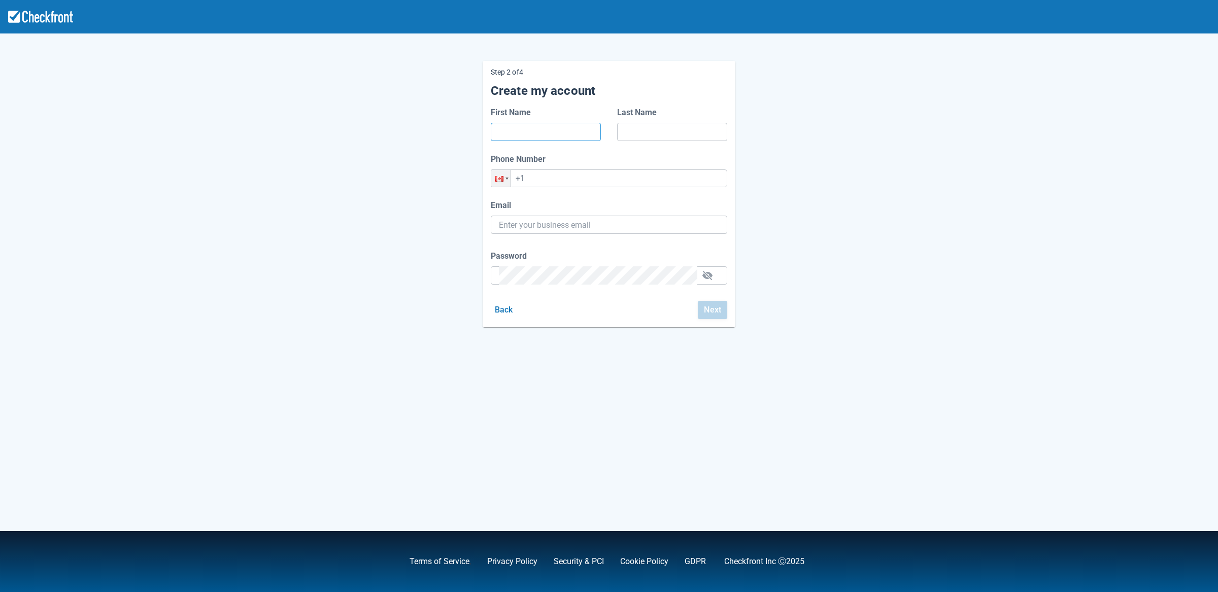
click at [529, 135] on input "First Name" at bounding box center [546, 132] width 94 height 18
type input "f"
click at [659, 128] on input "Last Name" at bounding box center [672, 132] width 94 height 18
type input "f"
click at [553, 178] on input "+1" at bounding box center [609, 178] width 236 height 18
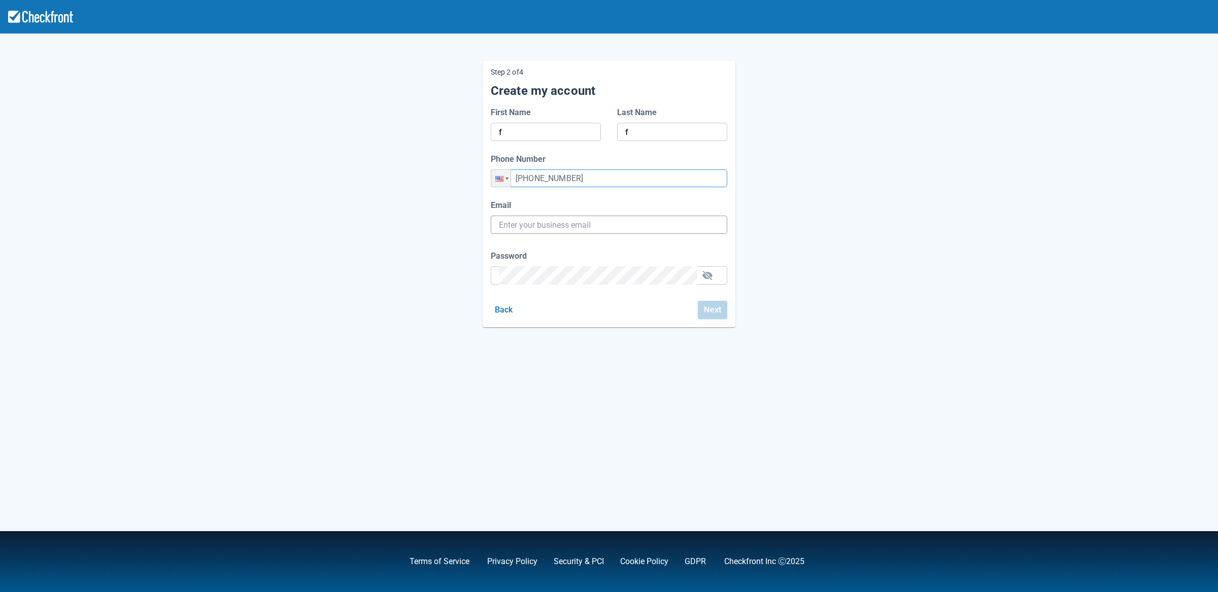
type input "+1 (424) 564-3543"
click at [507, 222] on input "Email" at bounding box center [609, 225] width 220 height 18
click at [554, 226] on input "Email" at bounding box center [609, 225] width 220 height 18
paste input "gpy-20250819t0930@email.ghostinspector.com"
type input "gpy-20250819t0930@email.ghostinspector.com"
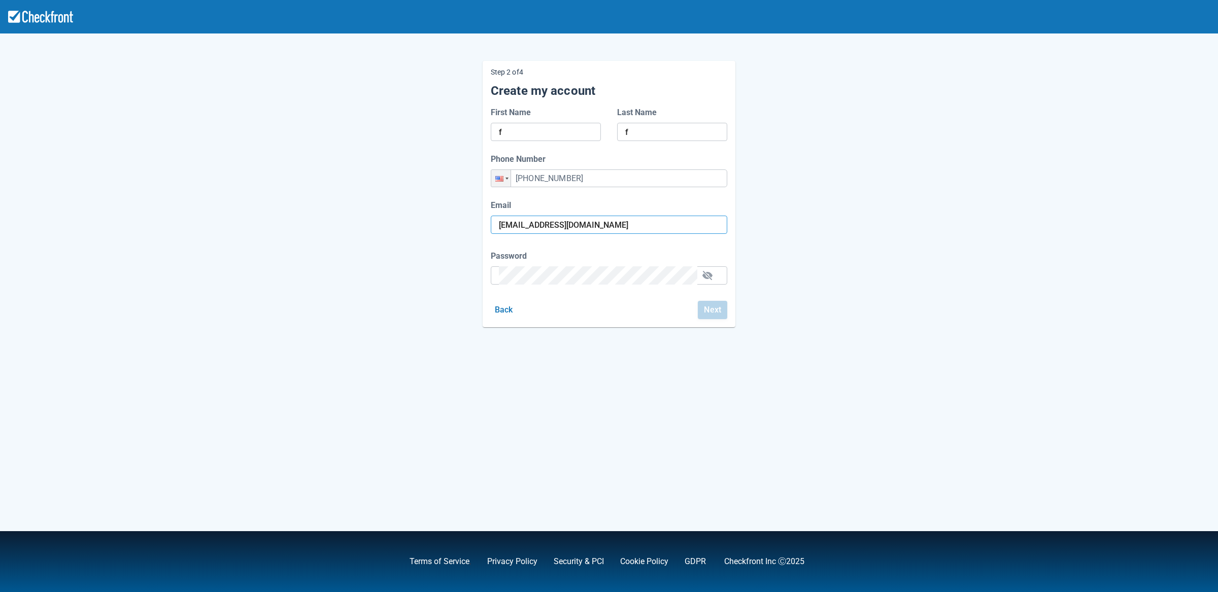
click at [547, 277] on div "Password" at bounding box center [609, 267] width 236 height 35
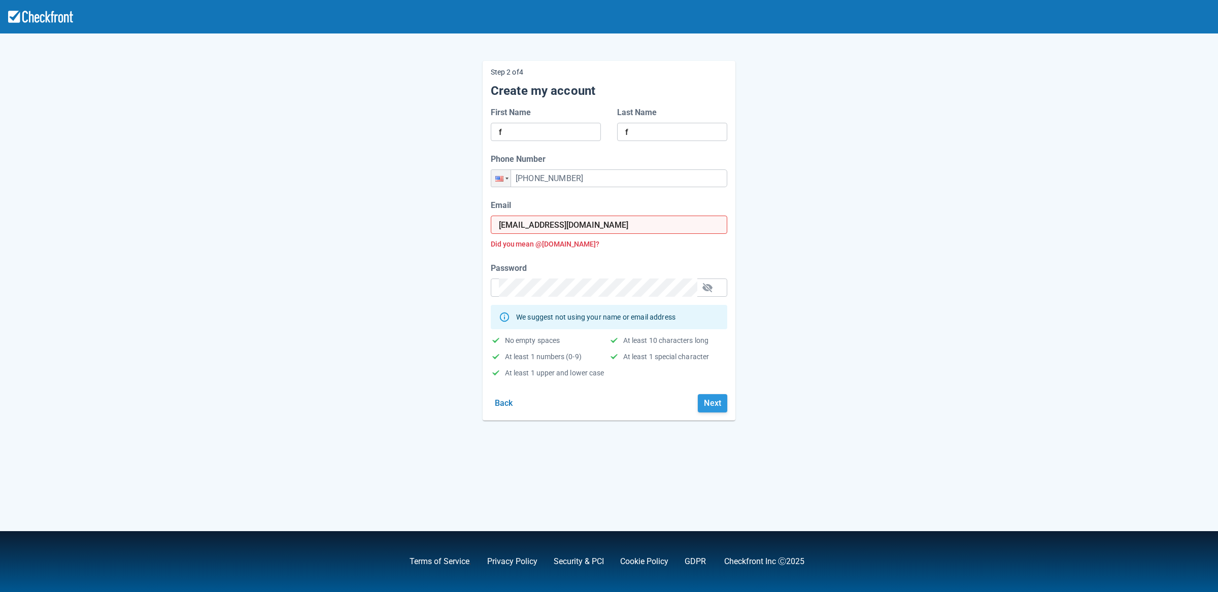
click at [718, 411] on button "Next" at bounding box center [712, 403] width 29 height 18
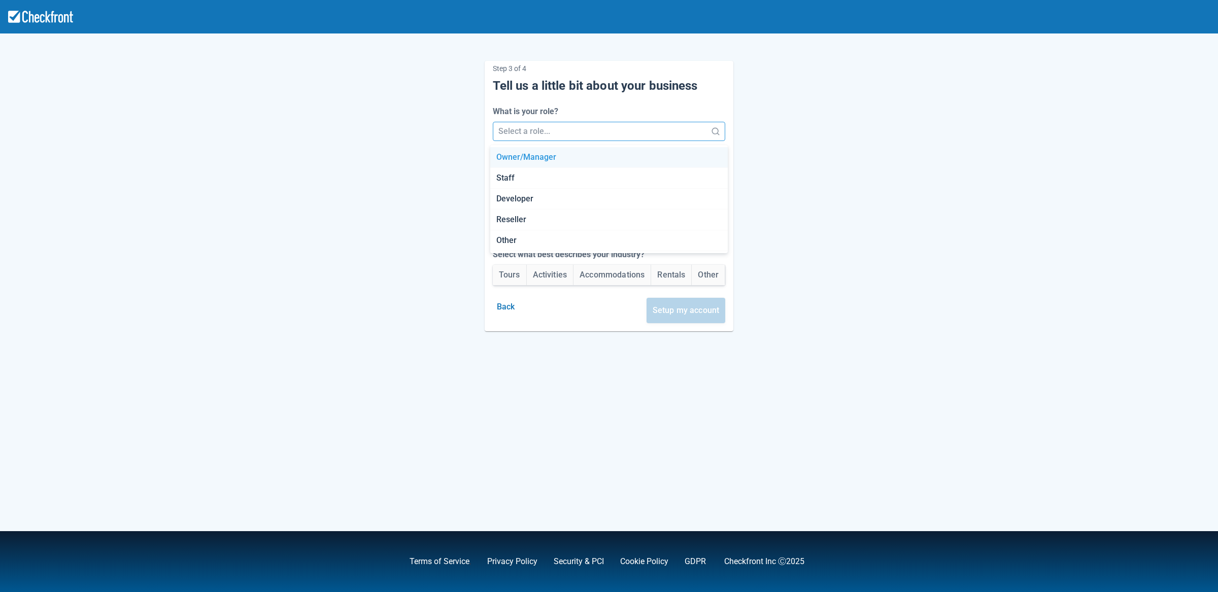
click at [557, 127] on div at bounding box center [599, 131] width 203 height 14
click at [528, 199] on div "Developer" at bounding box center [609, 199] width 238 height 21
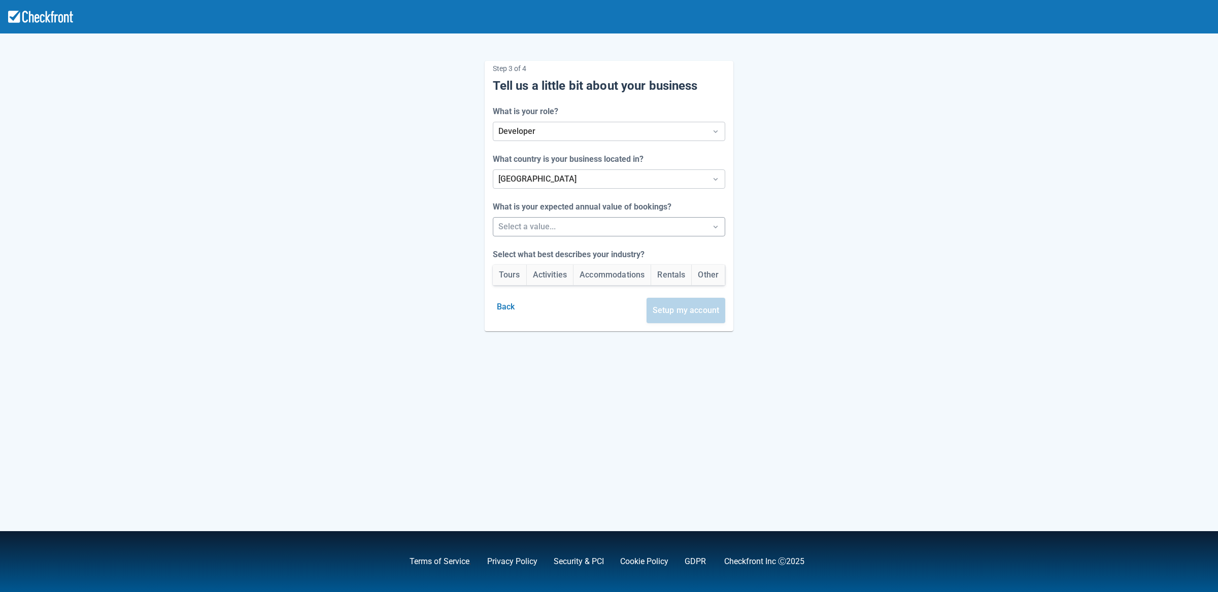
click at [528, 229] on div at bounding box center [599, 227] width 203 height 14
click at [525, 281] on div "Between $250k -$1m/yr" at bounding box center [609, 274] width 238 height 21
click at [679, 274] on button "Rentals" at bounding box center [671, 275] width 40 height 20
click at [689, 311] on button "Setup my account" at bounding box center [685, 310] width 79 height 25
